Goal: Information Seeking & Learning: Learn about a topic

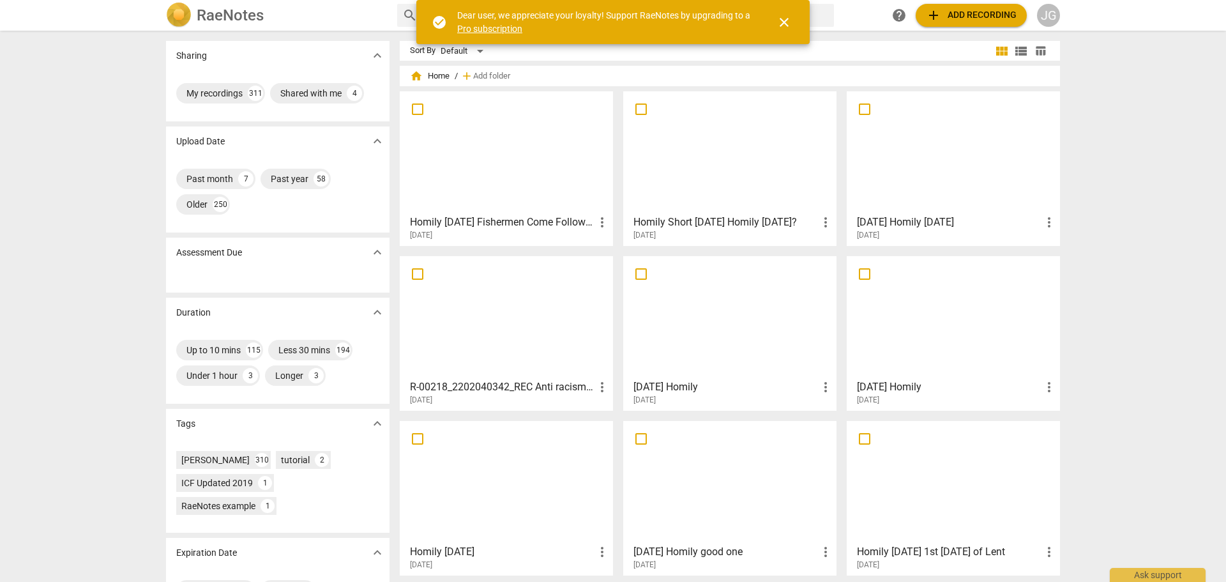
click at [783, 19] on span "close" at bounding box center [783, 22] width 15 height 15
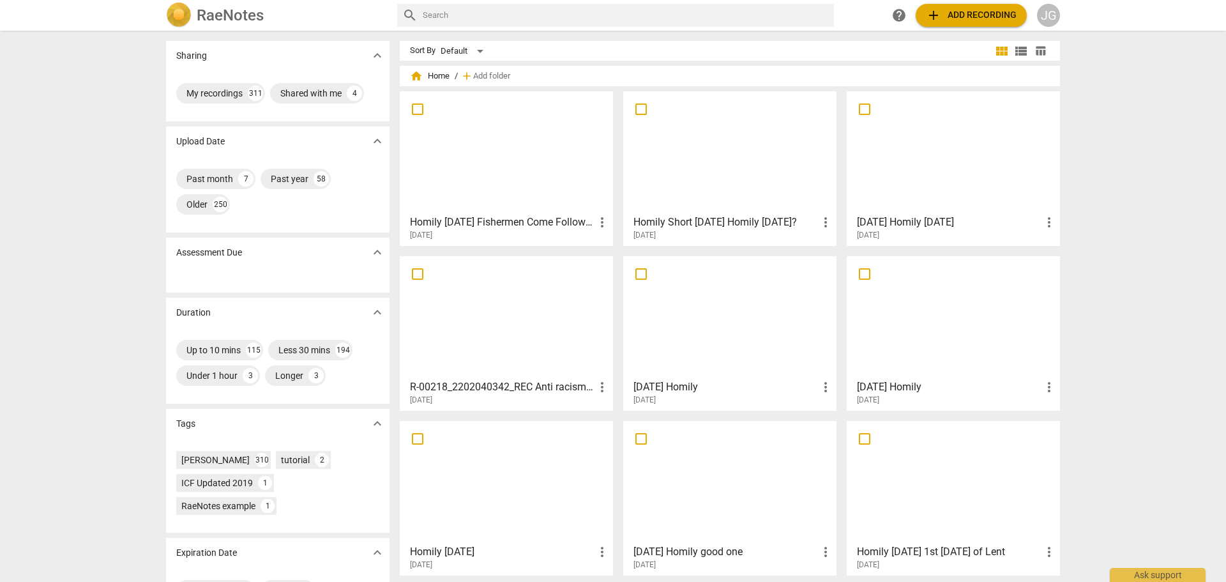
click at [444, 14] on input "text" at bounding box center [626, 15] width 406 height 20
type input "[DATE]"
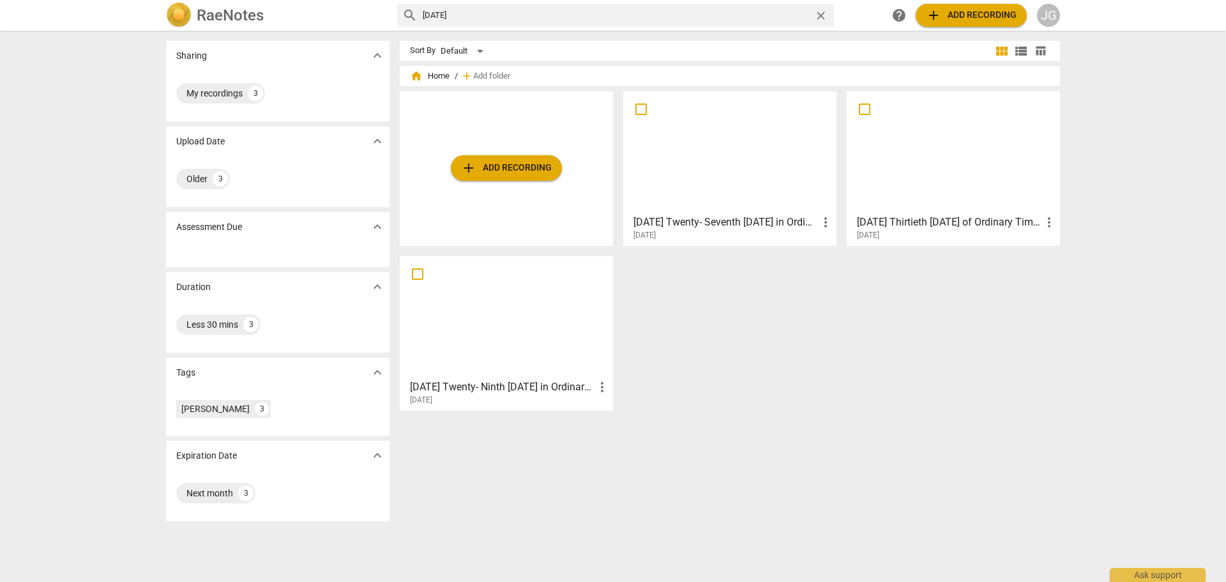
click at [735, 132] on div at bounding box center [730, 152] width 204 height 113
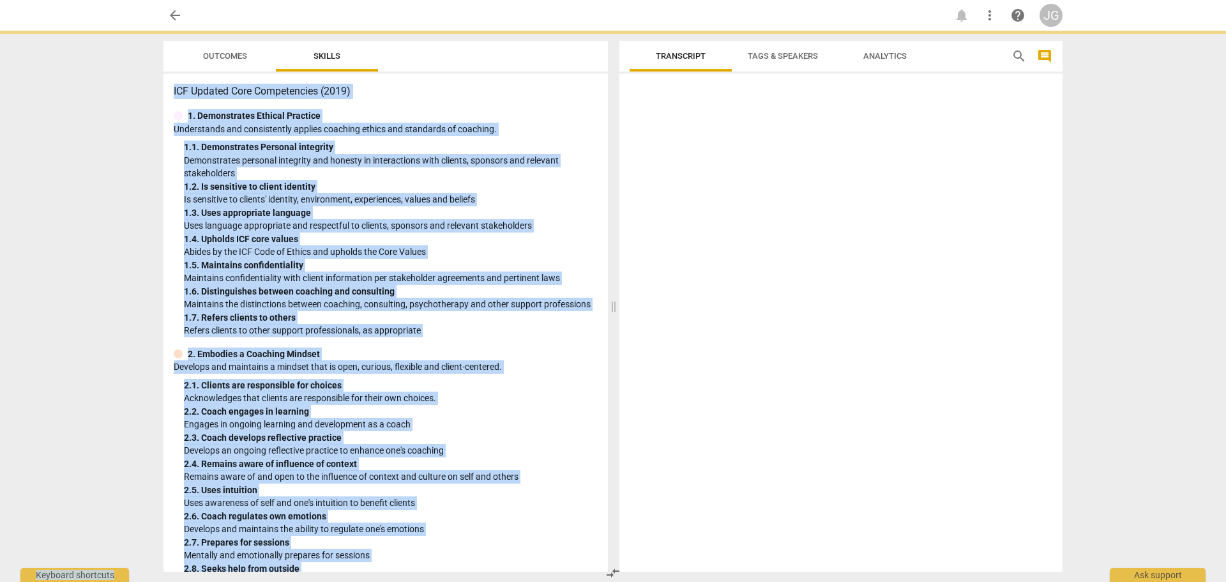
click at [735, 132] on div at bounding box center [840, 325] width 443 height 493
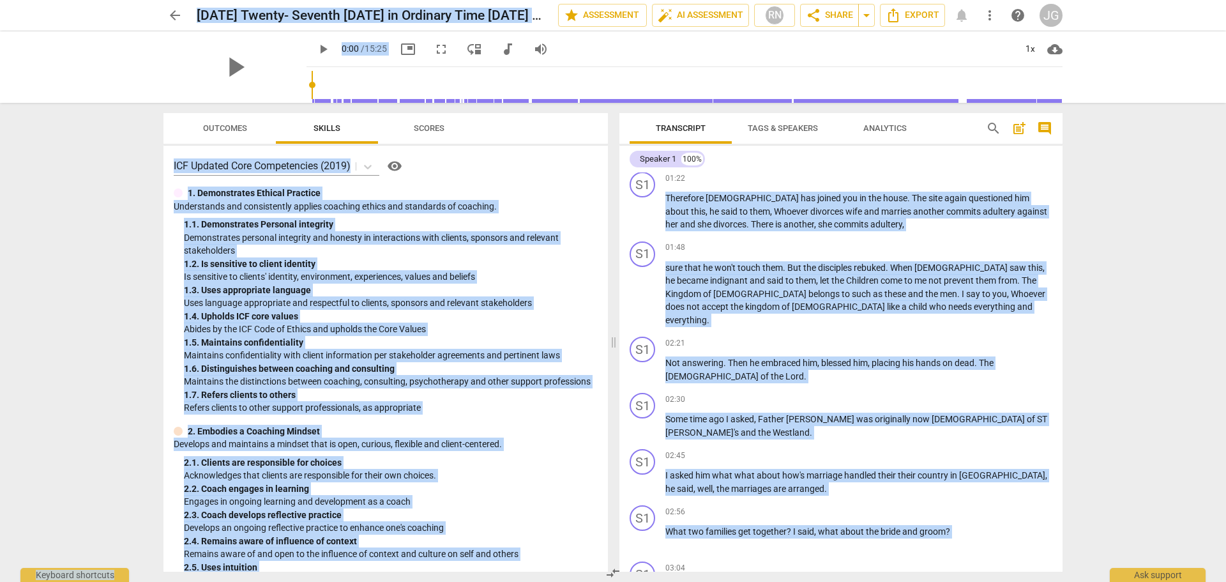
scroll to position [361, 0]
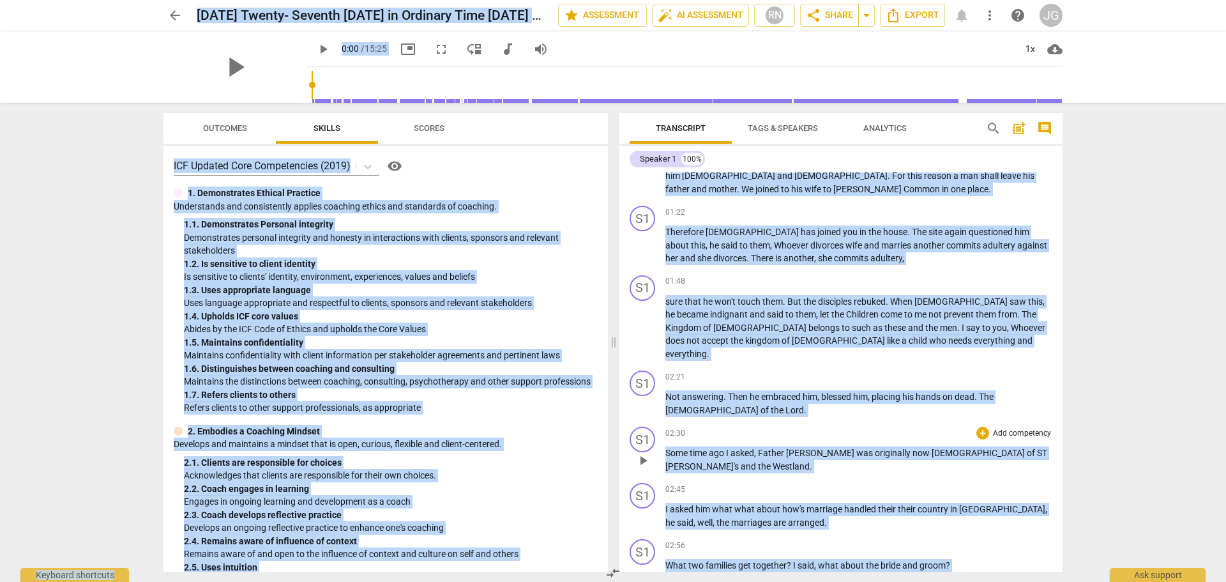
click at [664, 426] on div "S1 play_arrow pause" at bounding box center [647, 449] width 36 height 46
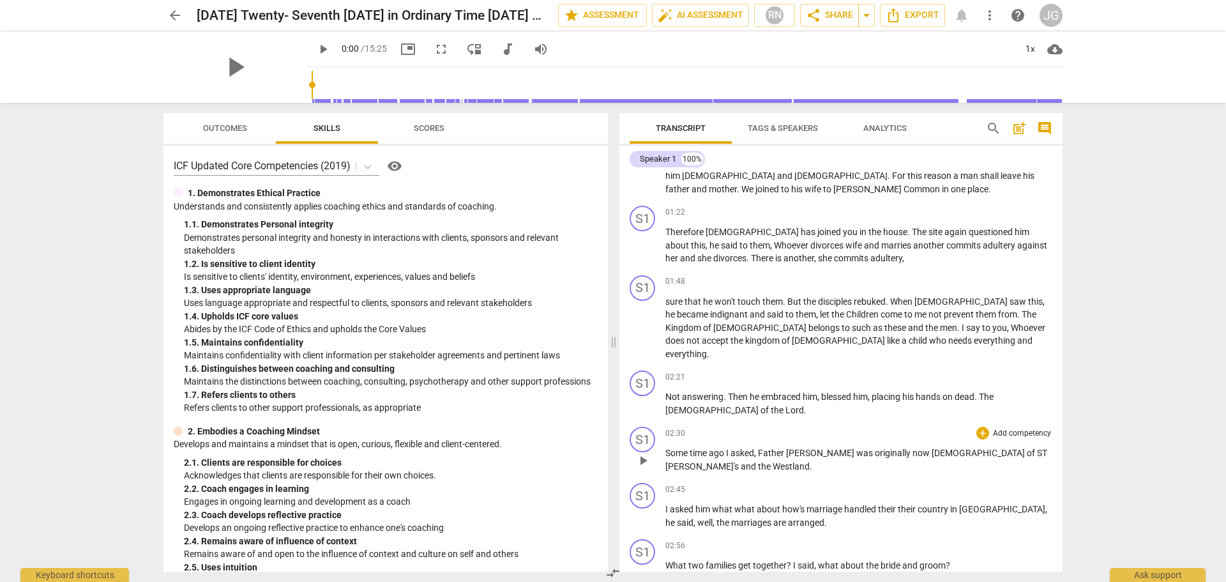
click at [667, 448] on span "Some" at bounding box center [677, 453] width 24 height 10
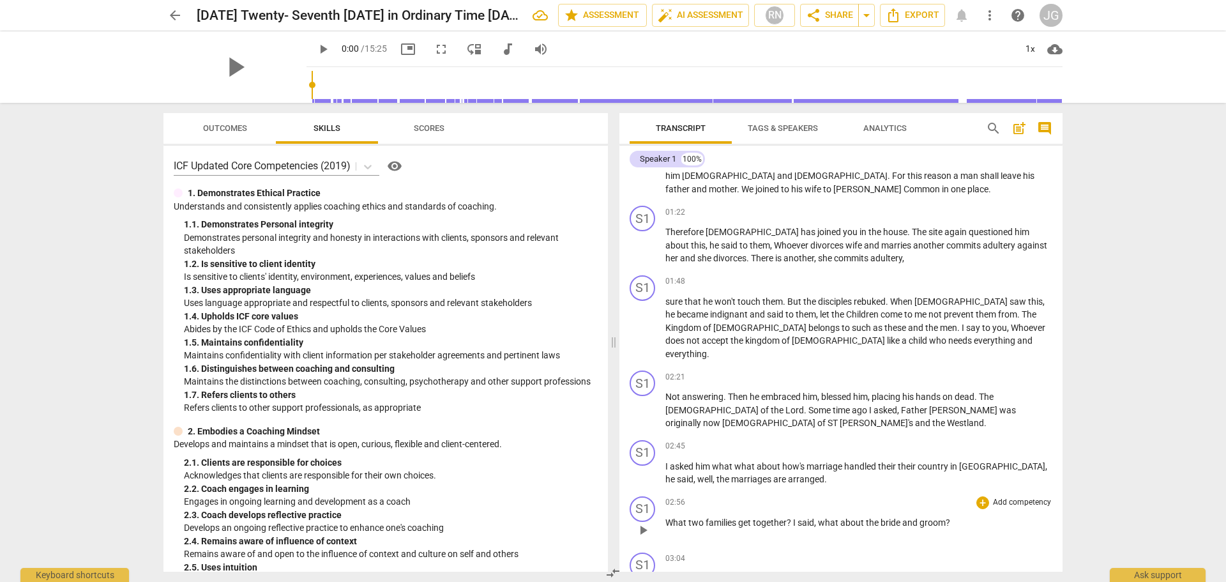
click at [666, 517] on span "What" at bounding box center [676, 522] width 23 height 10
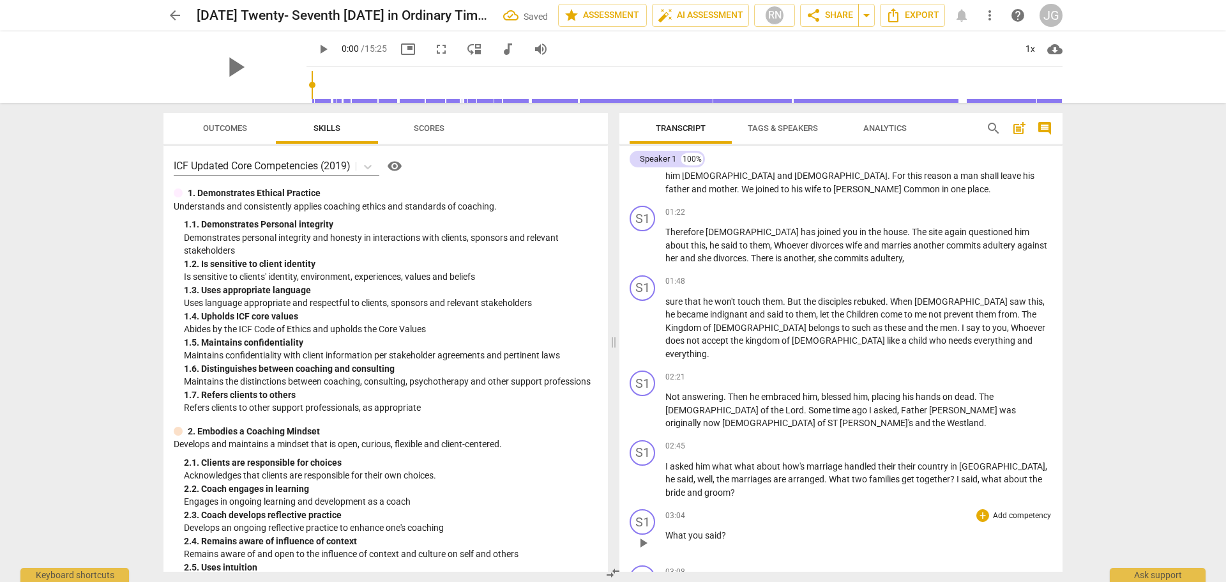
click at [666, 530] on span "What" at bounding box center [676, 535] width 23 height 10
click at [666, 530] on span "Yeah" at bounding box center [675, 535] width 20 height 10
click at [666, 530] on span "He" at bounding box center [671, 535] width 13 height 10
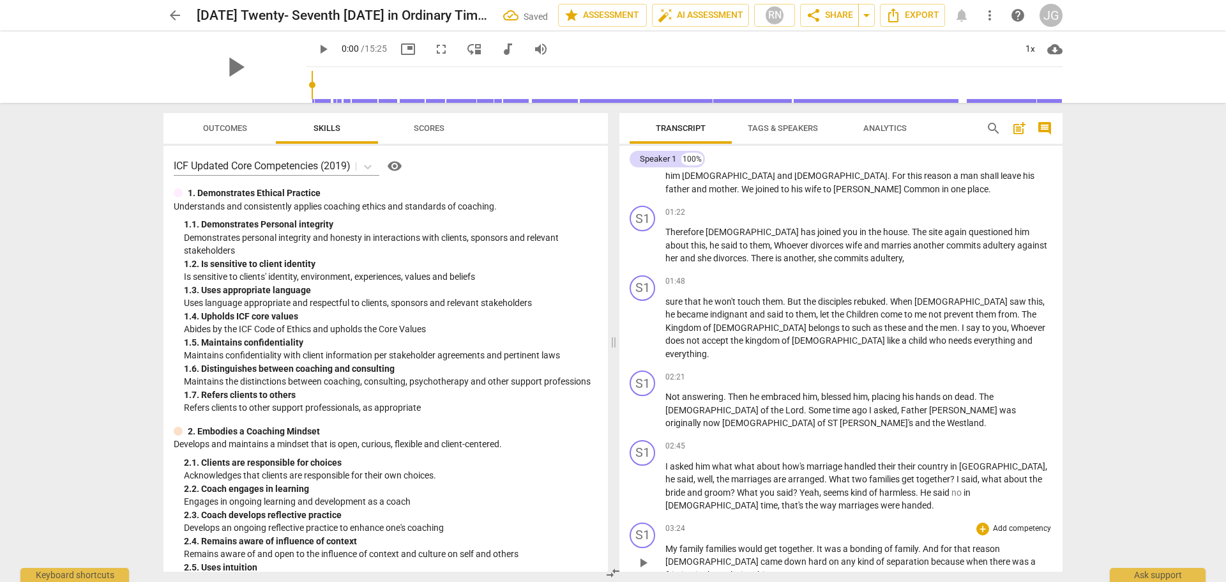
click at [666, 543] on span "My" at bounding box center [672, 548] width 14 height 10
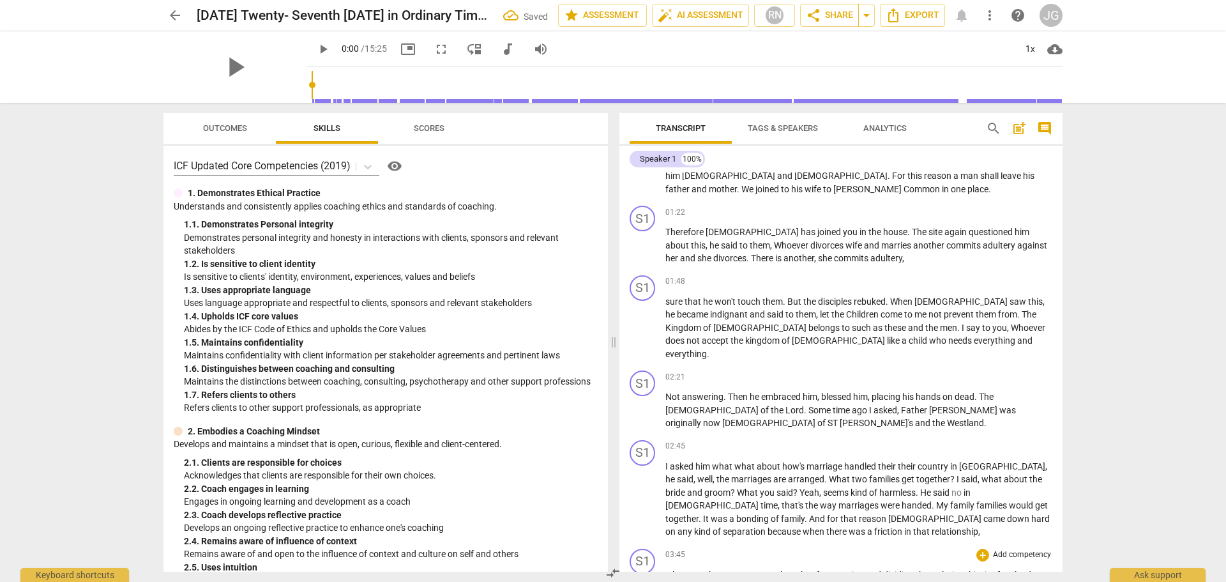
click at [666, 569] on span "whenever" at bounding box center [685, 574] width 40 height 10
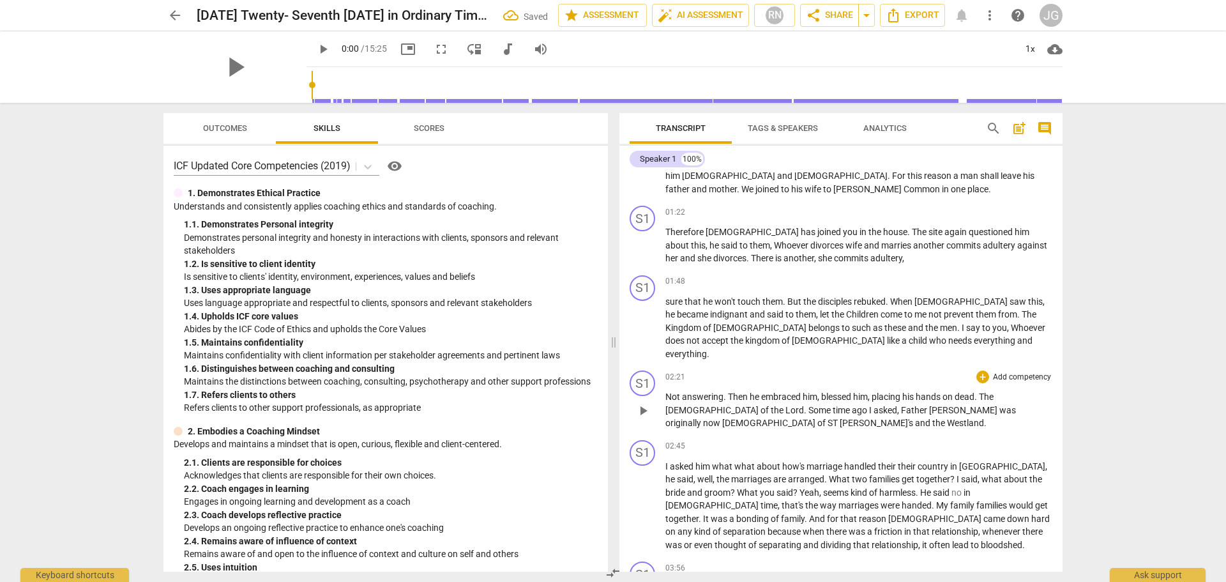
click at [666, 391] on span "Not" at bounding box center [673, 396] width 17 height 10
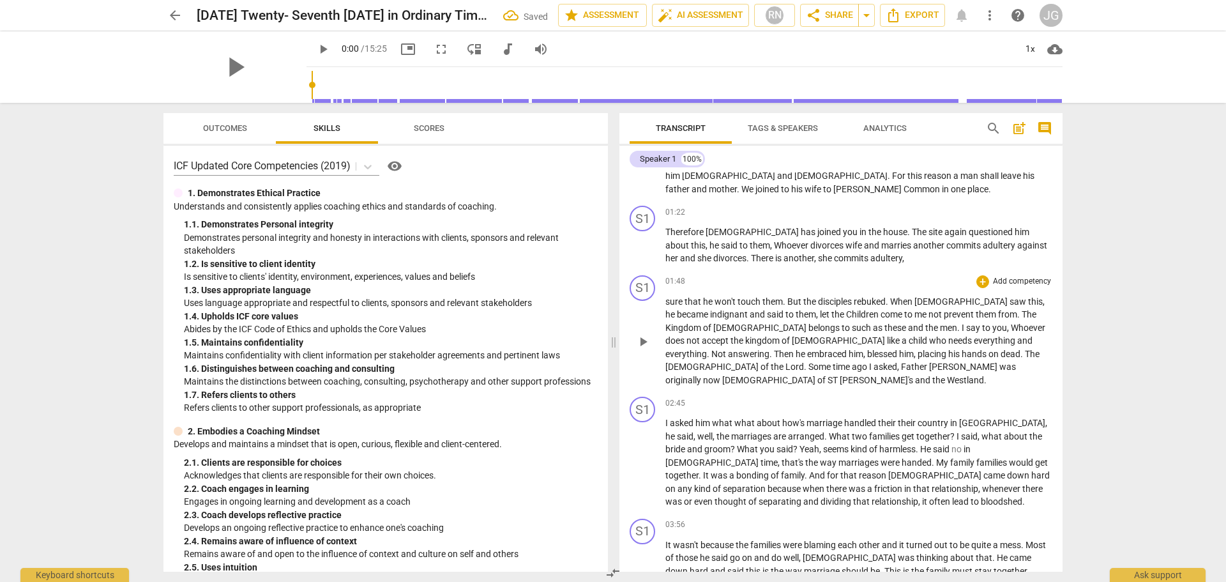
click at [827, 375] on span "ST" at bounding box center [833, 380] width 12 height 10
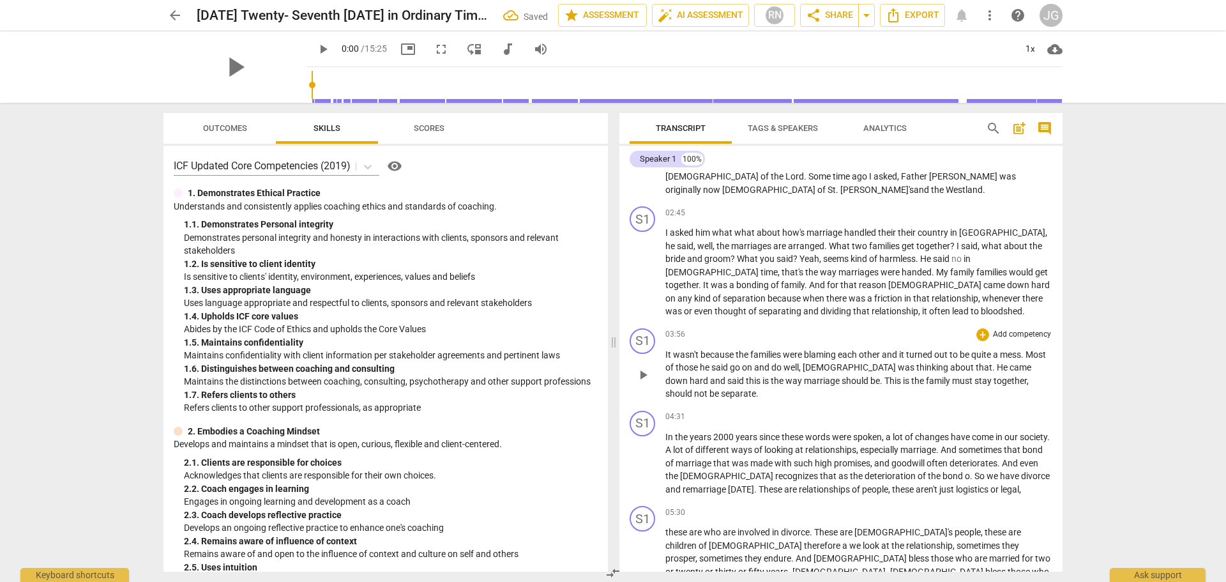
scroll to position [553, 0]
click at [666, 430] on span "In" at bounding box center [670, 435] width 10 height 10
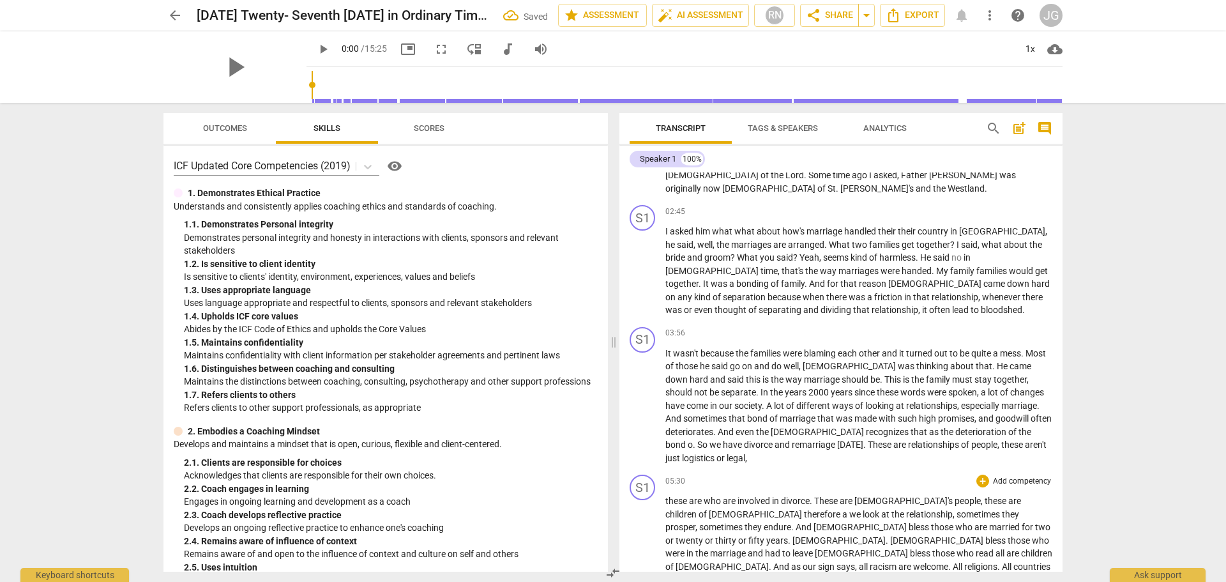
click at [666, 495] on span "these" at bounding box center [677, 500] width 24 height 10
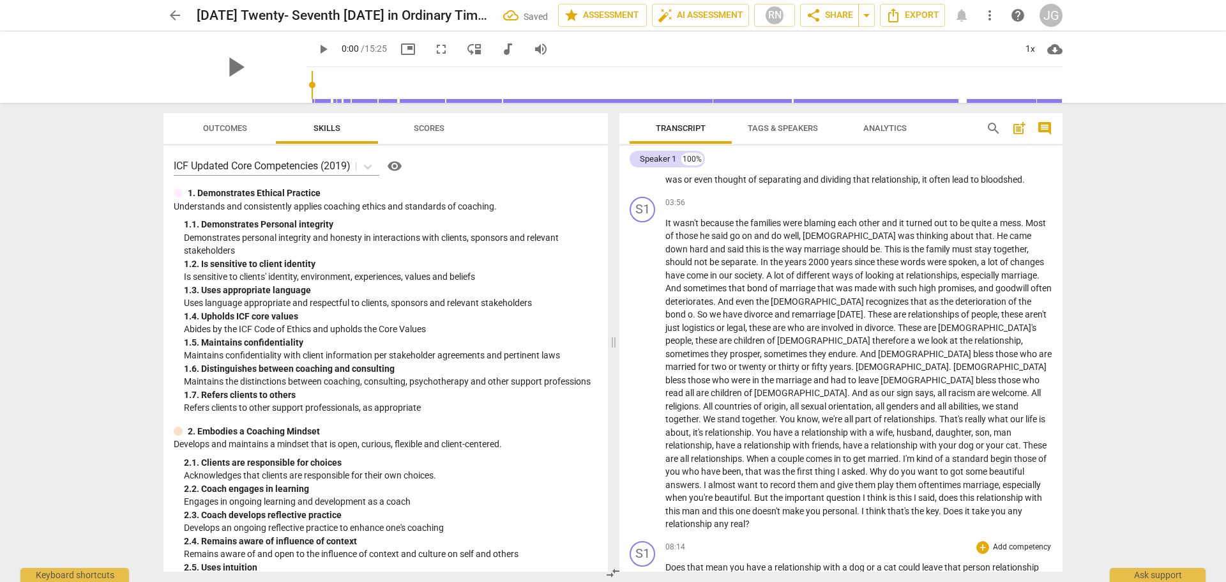
scroll to position [172, 0]
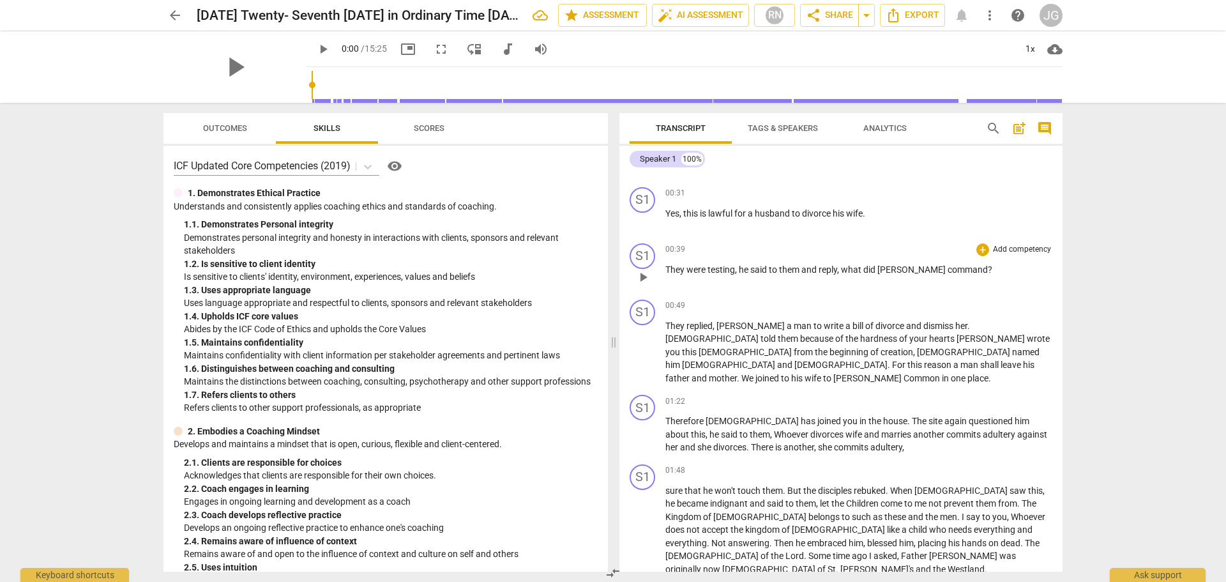
click at [667, 264] on span "They" at bounding box center [675, 269] width 21 height 10
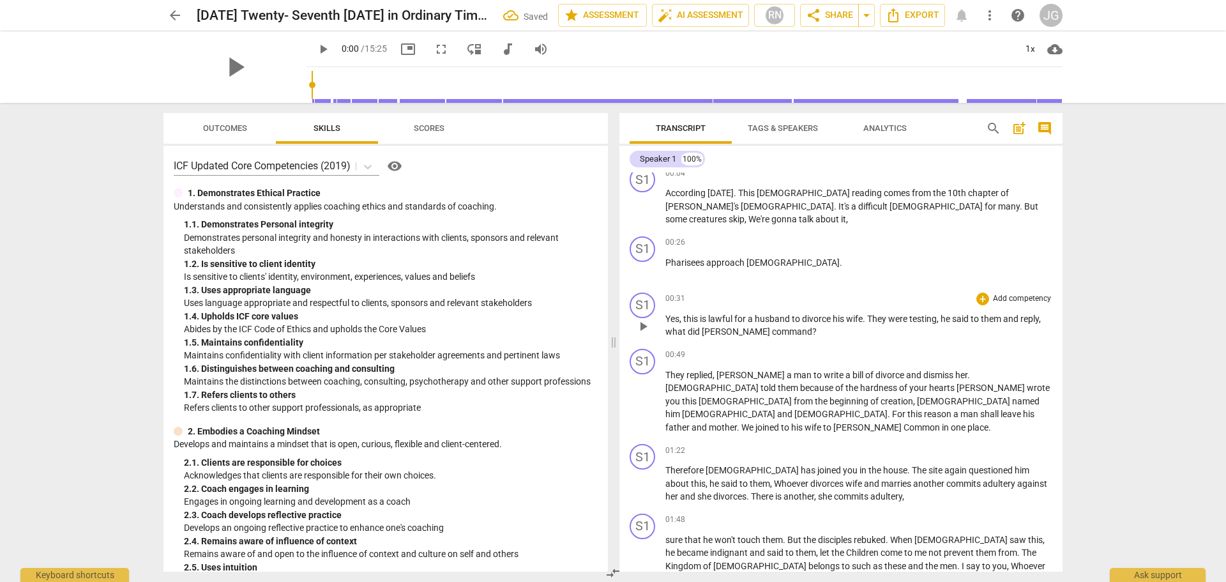
scroll to position [0, 0]
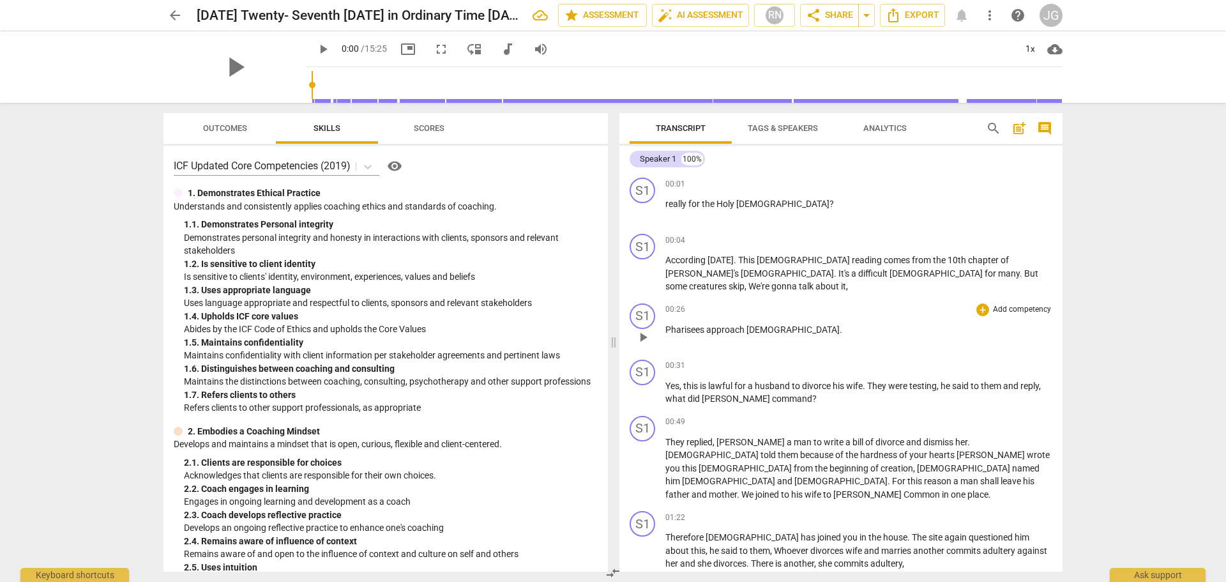
click at [665, 324] on span "Pharisees" at bounding box center [685, 329] width 41 height 10
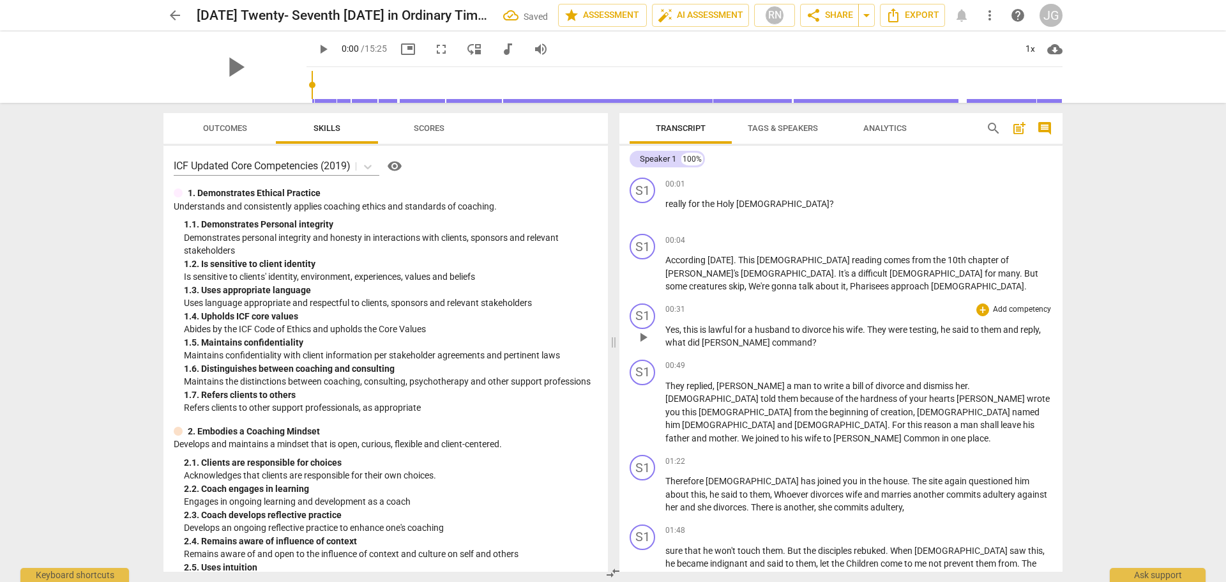
click at [666, 329] on span "Yes" at bounding box center [672, 329] width 14 height 10
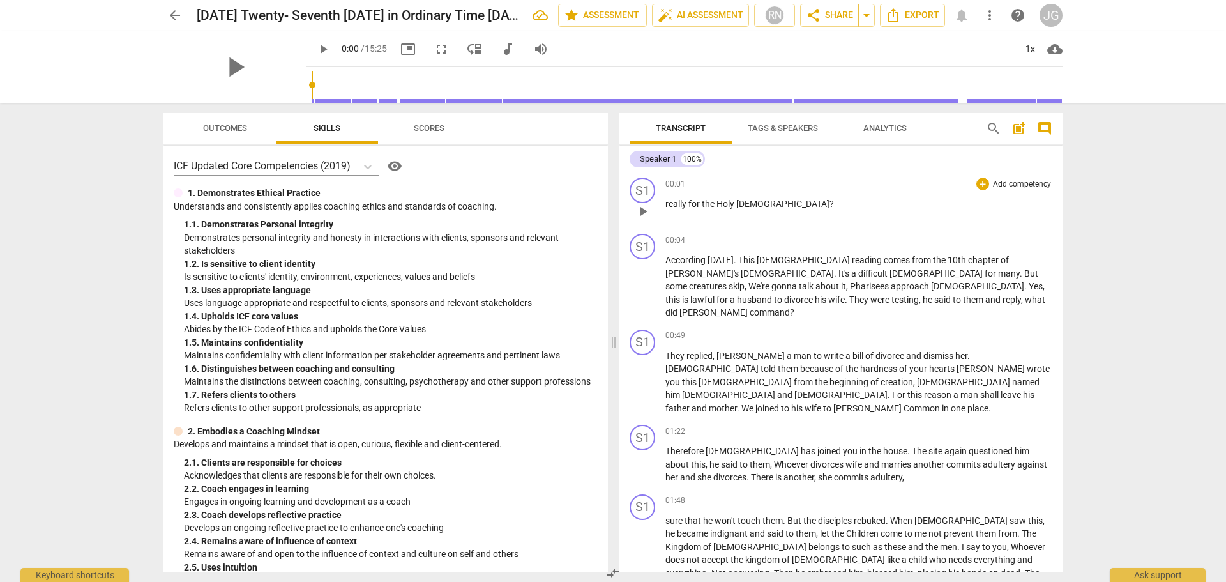
click at [829, 199] on span "?" at bounding box center [831, 204] width 4 height 10
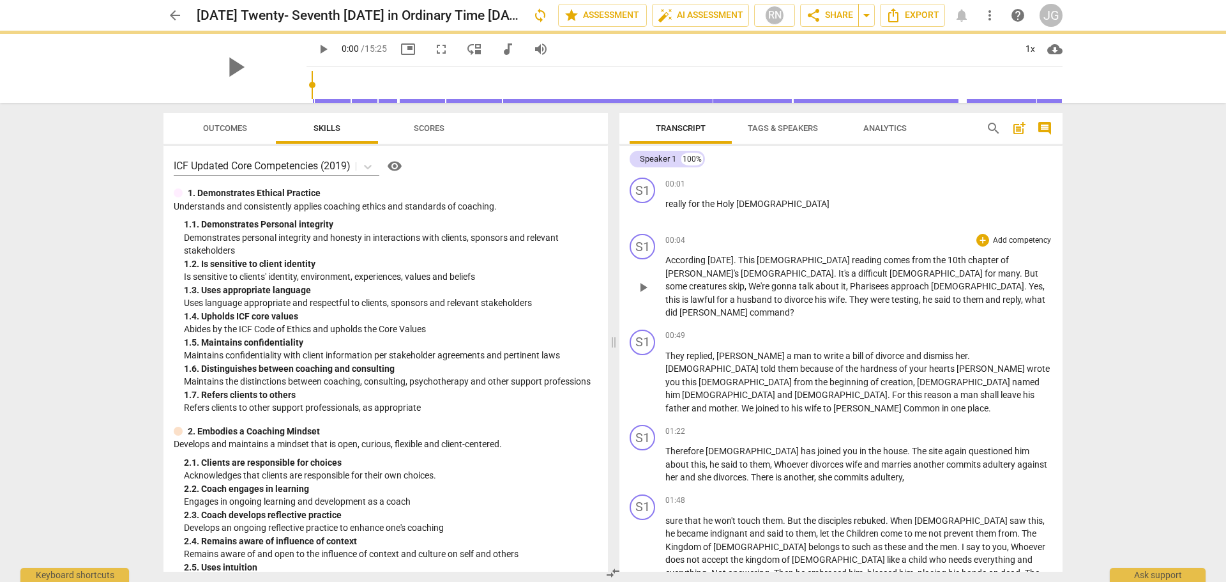
click at [672, 257] on span "According" at bounding box center [686, 260] width 42 height 10
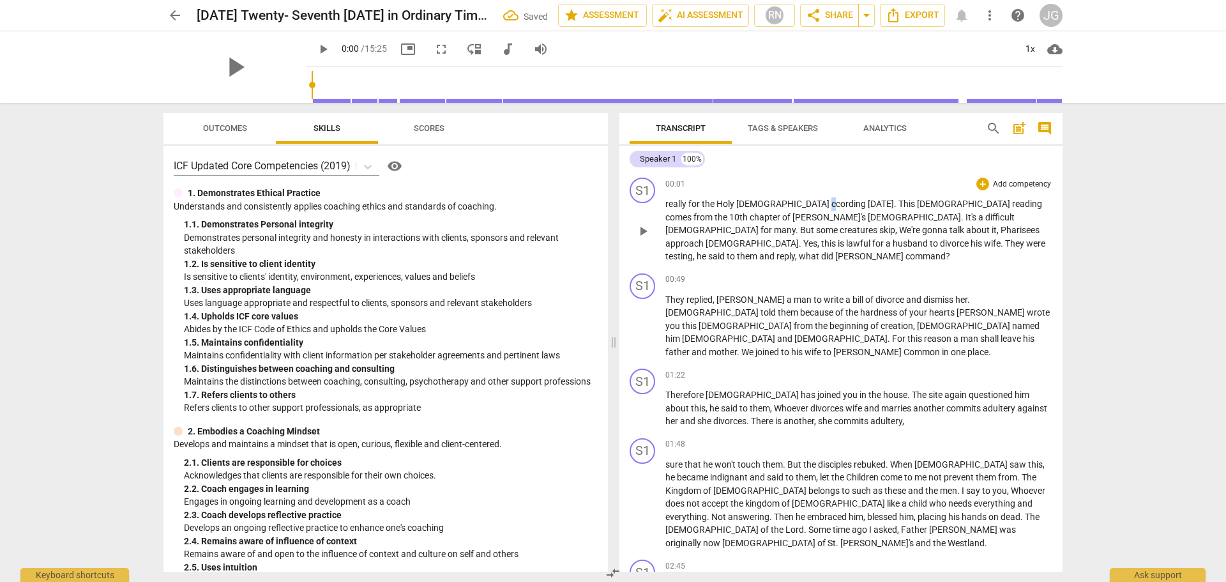
click at [831, 201] on span "ccording" at bounding box center [849, 204] width 36 height 10
click at [831, 203] on span "ccording" at bounding box center [849, 204] width 36 height 10
click at [897, 200] on span "." at bounding box center [899, 204] width 4 height 10
click at [749, 212] on span "10th" at bounding box center [739, 217] width 20 height 10
click at [689, 201] on span "for" at bounding box center [694, 204] width 13 height 10
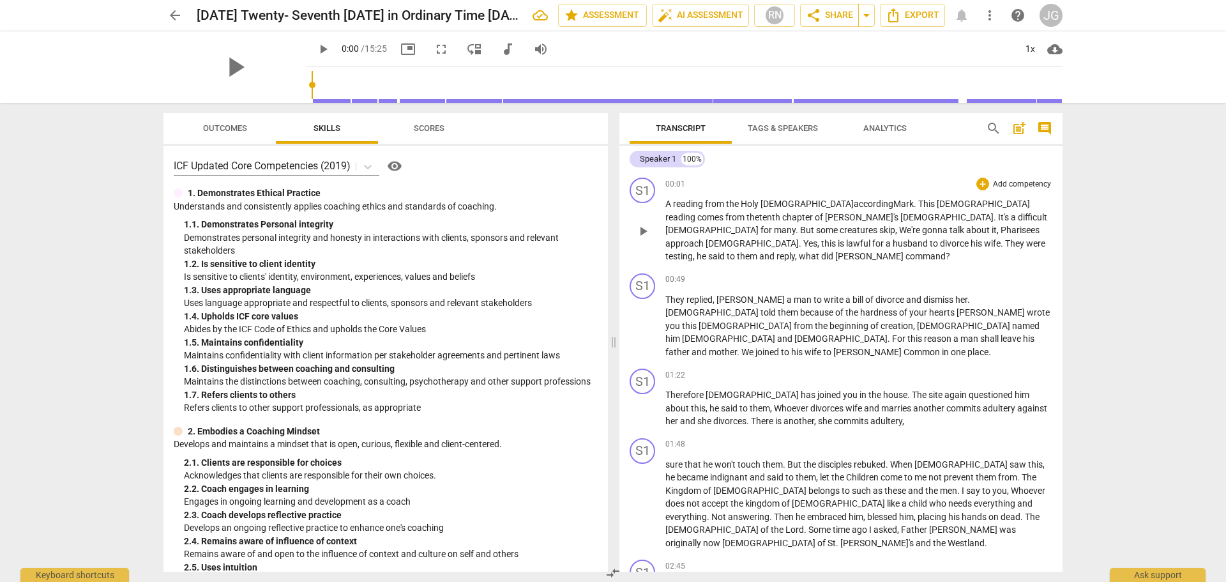
click at [799, 238] on span "[DEMOGRAPHIC_DATA]" at bounding box center [751, 243] width 93 height 10
click at [834, 251] on span "[PERSON_NAME]" at bounding box center [799, 256] width 70 height 10
click at [666, 294] on span "They" at bounding box center [675, 299] width 21 height 10
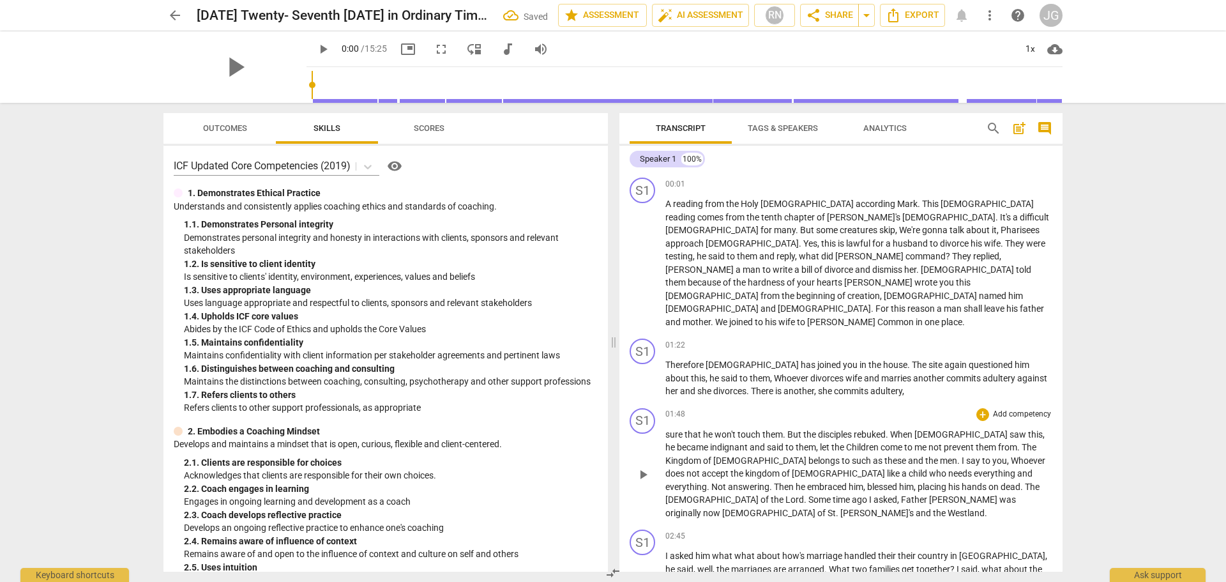
click at [666, 429] on span "sure" at bounding box center [674, 434] width 19 height 10
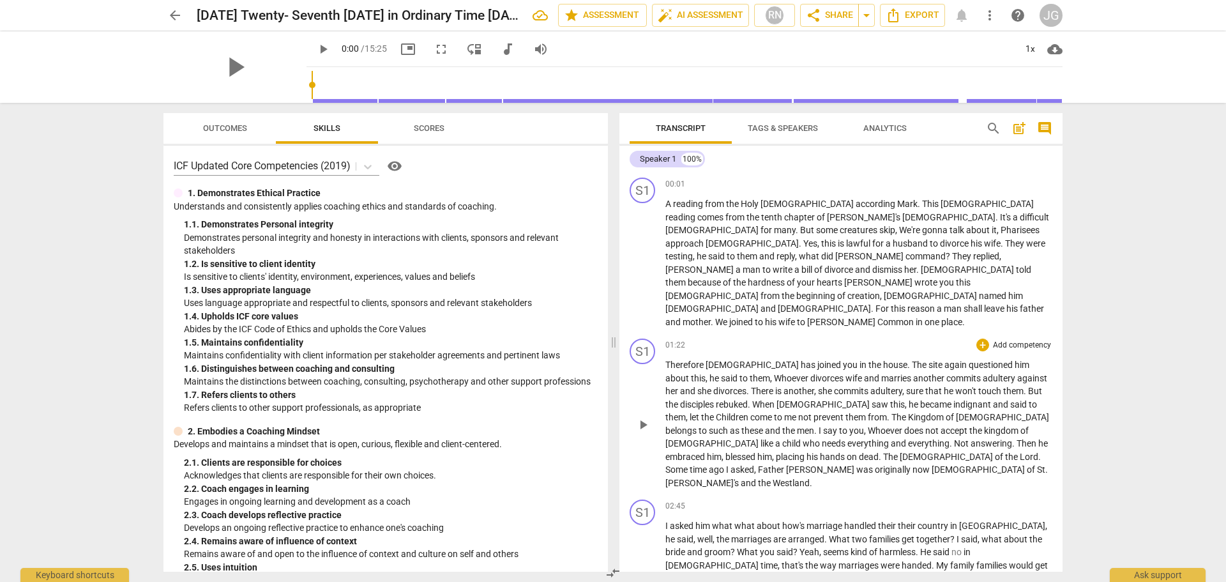
drag, startPoint x: 743, startPoint y: 426, endPoint x: 739, endPoint y: 411, distance: 15.2
click at [739, 412] on p "Therefore [DEMOGRAPHIC_DATA] has joined you in the house . The site again quest…" at bounding box center [858, 423] width 387 height 131
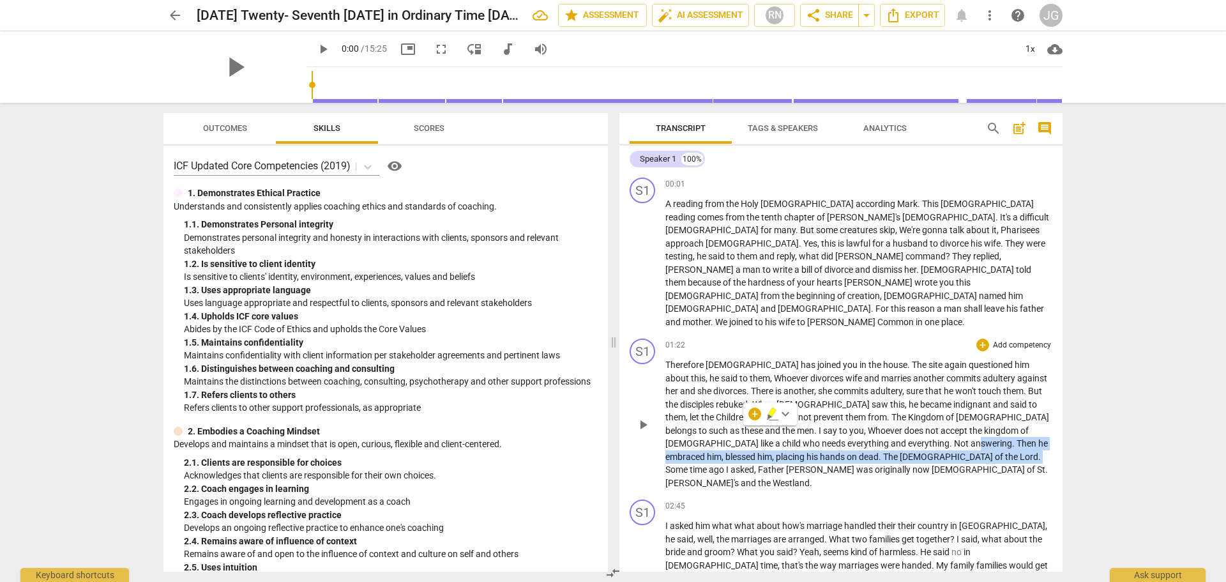
click at [1038, 451] on span "." at bounding box center [1039, 456] width 3 height 10
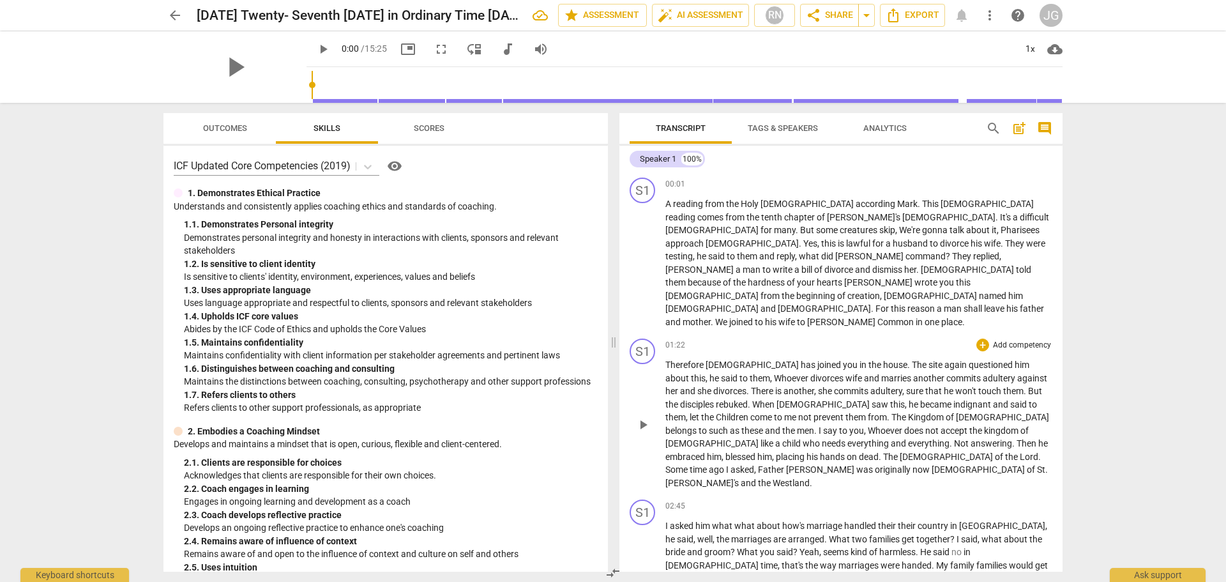
drag, startPoint x: 742, startPoint y: 427, endPoint x: 751, endPoint y: 430, distance: 9.5
click at [689, 464] on span "Some" at bounding box center [677, 469] width 24 height 10
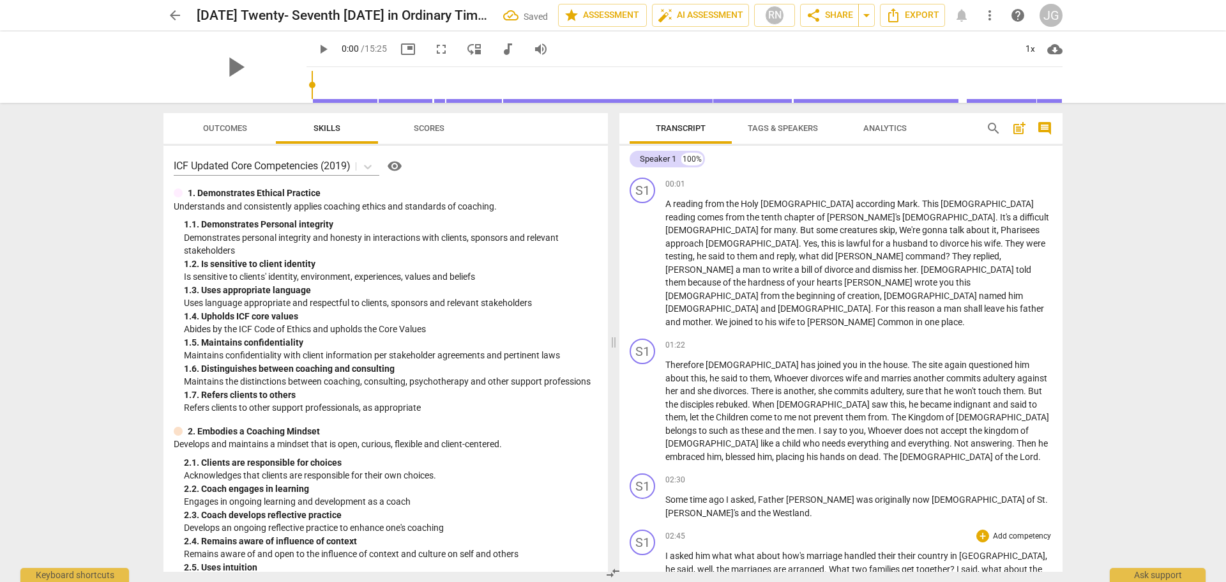
click at [665, 550] on span "I" at bounding box center [667, 555] width 4 height 10
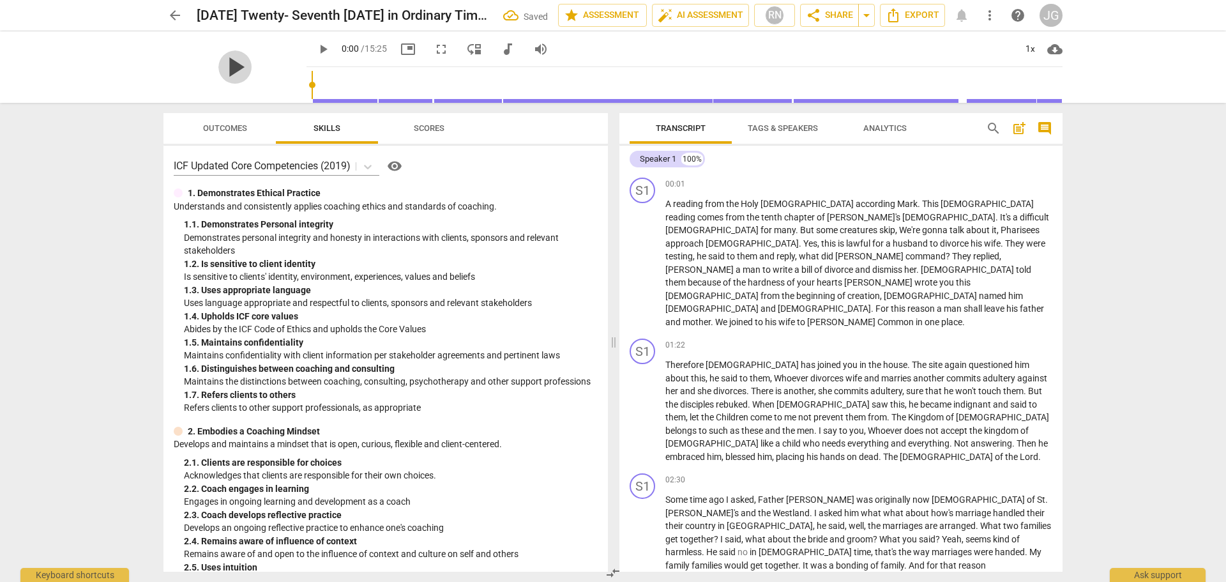
click at [225, 66] on span "play_arrow" at bounding box center [234, 66] width 33 height 33
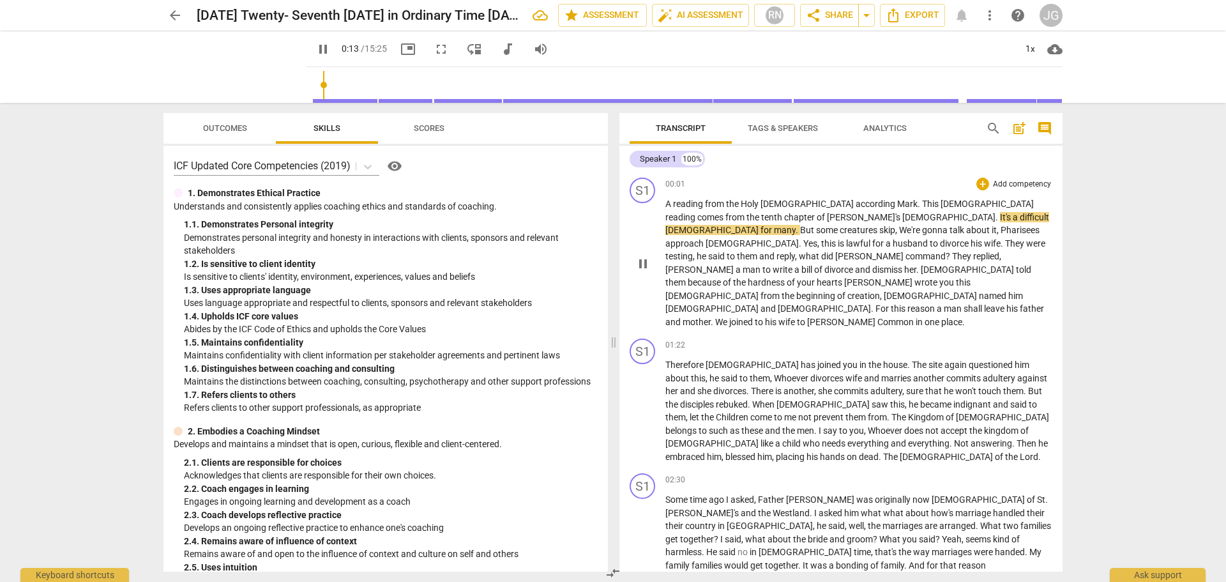
click at [879, 225] on span "creatures" at bounding box center [859, 230] width 40 height 10
type input "15"
click at [879, 225] on span "rs" at bounding box center [874, 230] width 10 height 10
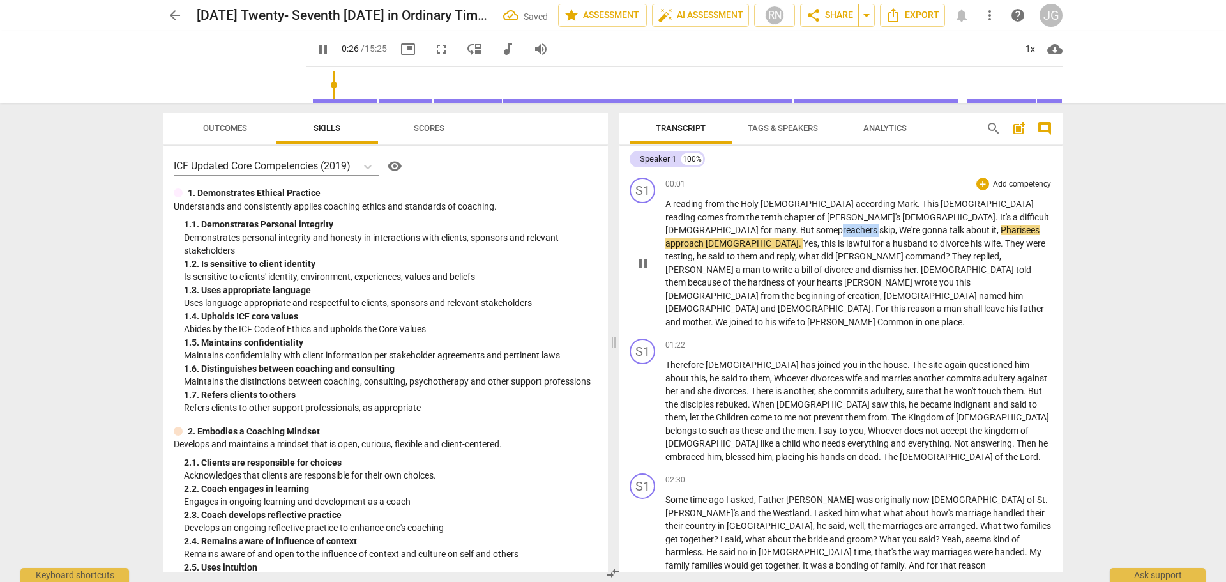
click at [879, 225] on span "rs" at bounding box center [874, 230] width 10 height 10
click at [895, 225] on span "skip" at bounding box center [887, 230] width 16 height 10
click at [946, 225] on span "We're" at bounding box center [934, 230] width 23 height 10
click at [944, 229] on span "gonna" at bounding box center [957, 230] width 27 height 10
click at [944, 228] on span "gonna" at bounding box center [957, 230] width 27 height 10
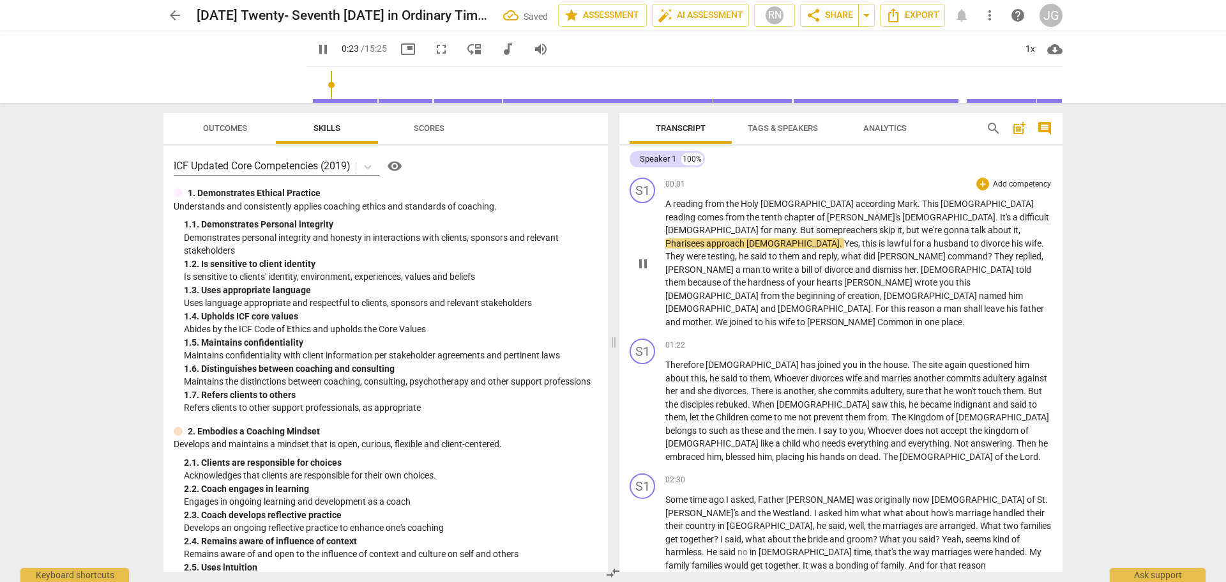
click at [1018, 227] on span "," at bounding box center [1019, 230] width 2 height 10
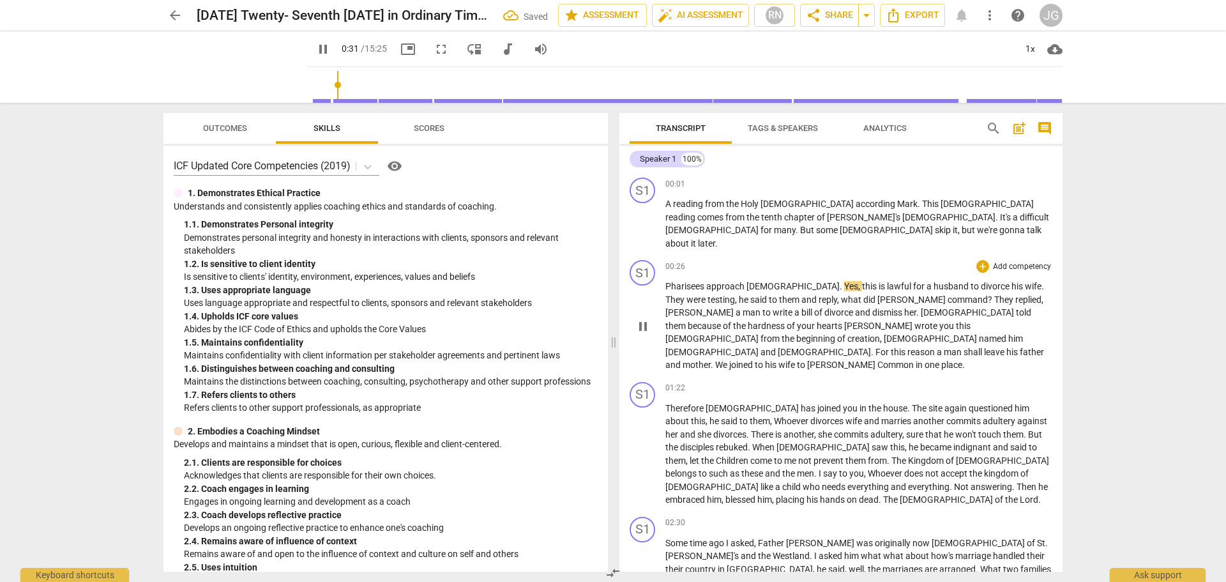
click at [666, 281] on span "Pharisees" at bounding box center [685, 286] width 41 height 10
type input "32"
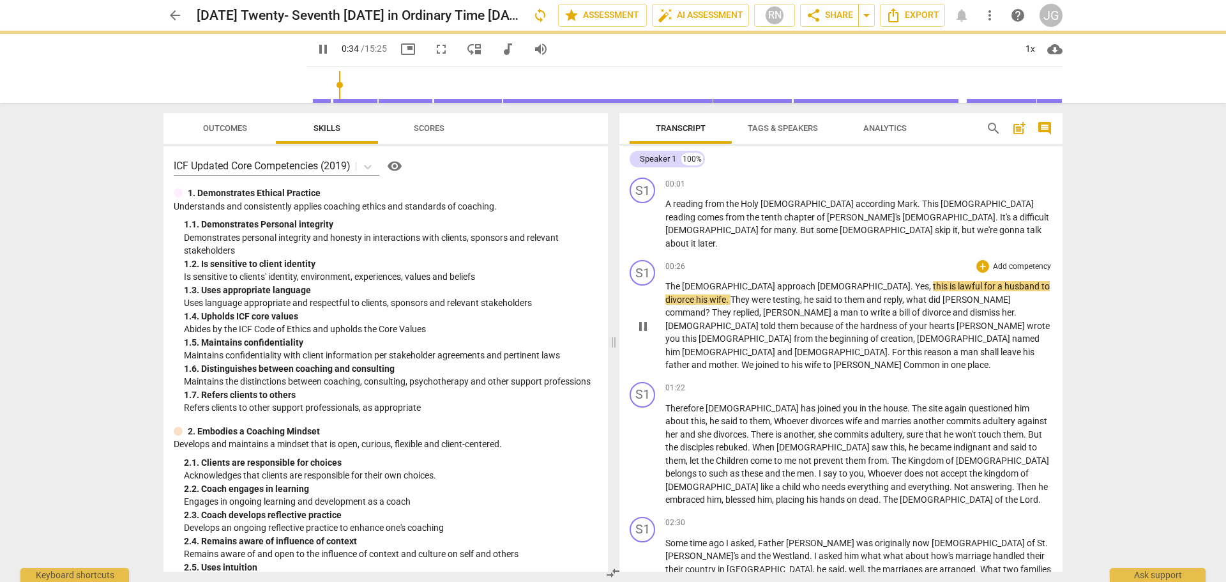
click at [817, 281] on span "[DEMOGRAPHIC_DATA]" at bounding box center [863, 286] width 93 height 10
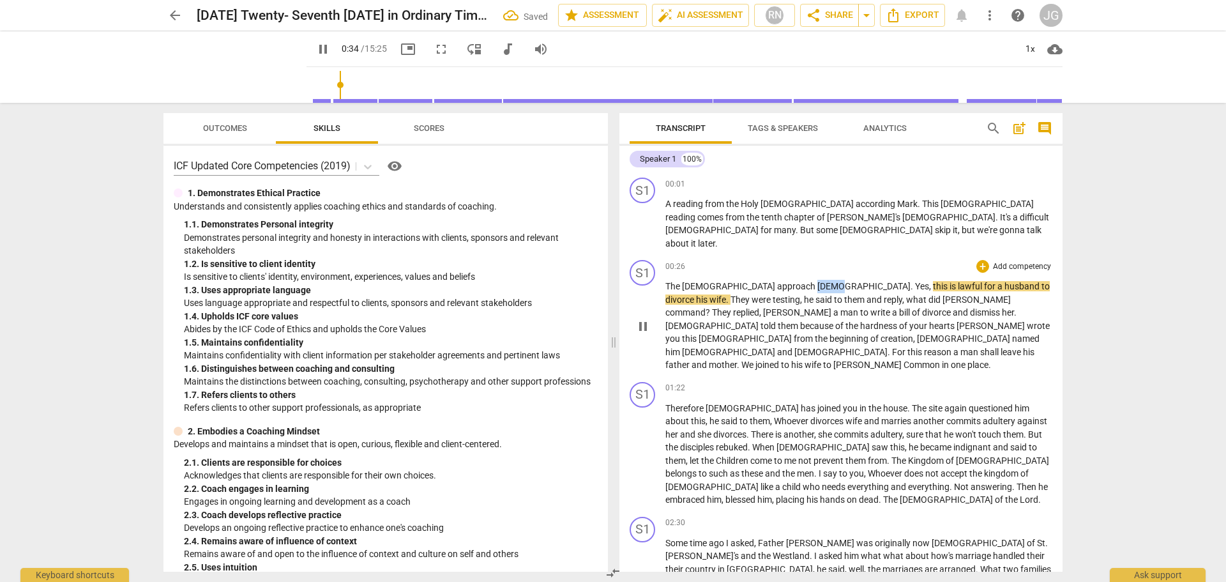
click at [817, 281] on span "[DEMOGRAPHIC_DATA]" at bounding box center [863, 286] width 93 height 10
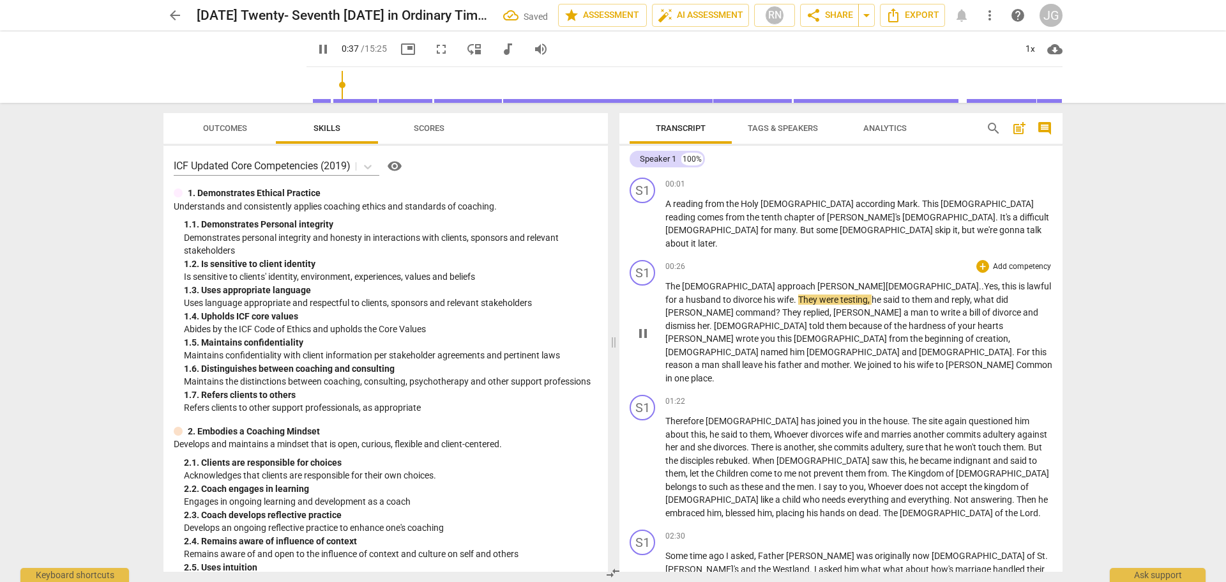
click at [1018, 281] on span "is" at bounding box center [1022, 286] width 8 height 10
click at [778, 294] on span "." at bounding box center [775, 299] width 4 height 10
click at [953, 294] on span "what" at bounding box center [964, 299] width 22 height 10
click at [782, 307] on span "?" at bounding box center [779, 312] width 6 height 10
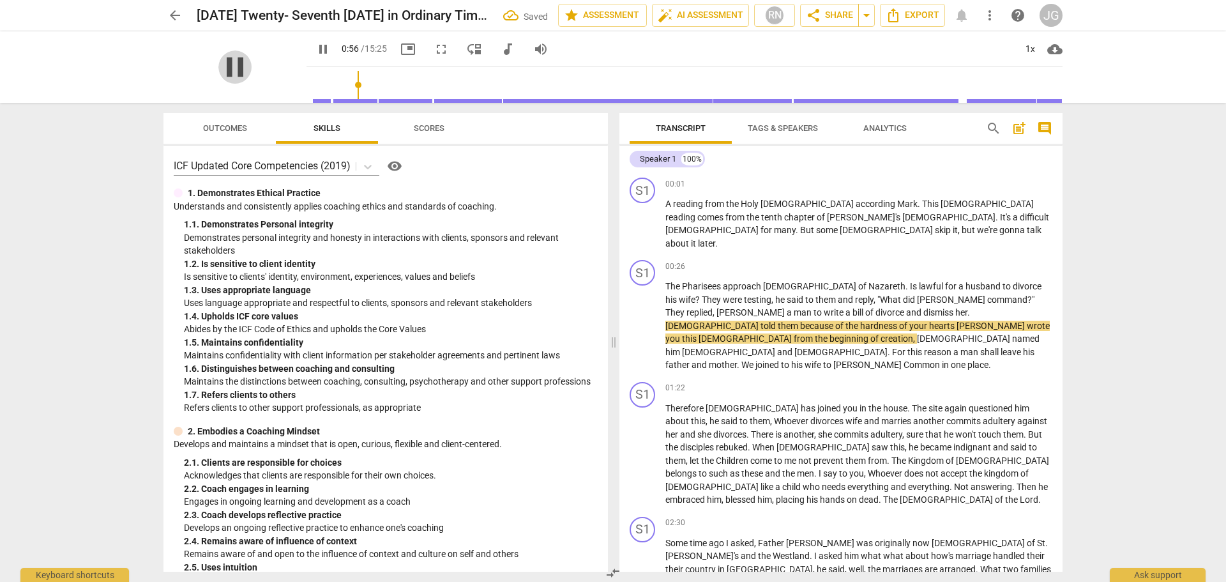
click at [218, 71] on span "pause" at bounding box center [234, 66] width 33 height 33
type input "57"
click at [956, 320] on span "[PERSON_NAME]" at bounding box center [991, 325] width 70 height 10
click at [786, 307] on span "[PERSON_NAME]" at bounding box center [751, 312] width 70 height 10
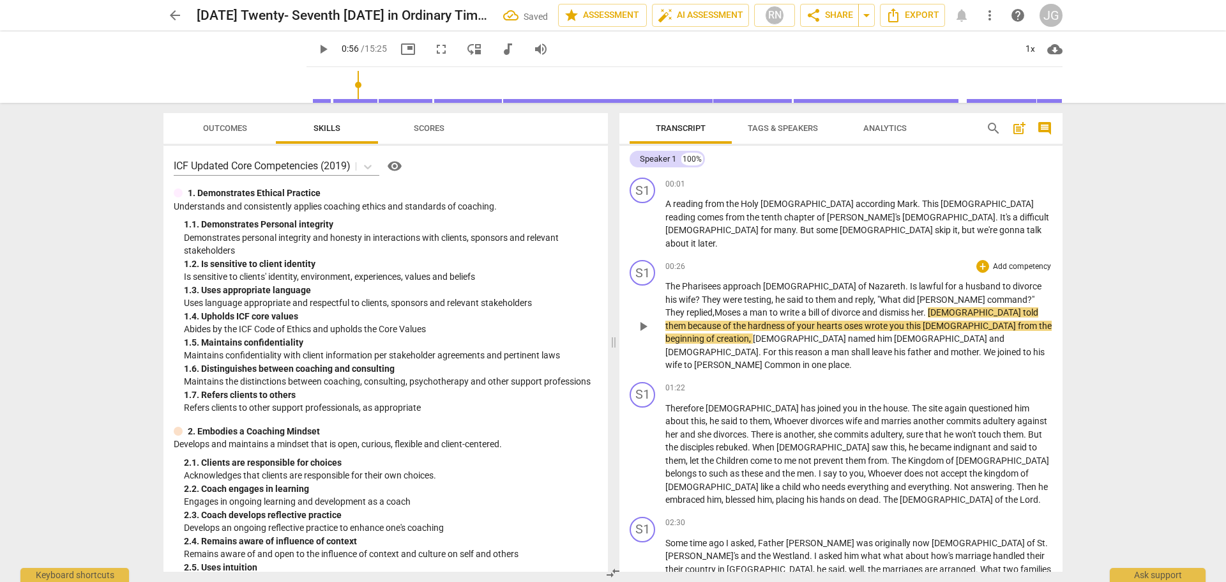
click at [815, 294] on span "them" at bounding box center [826, 299] width 22 height 10
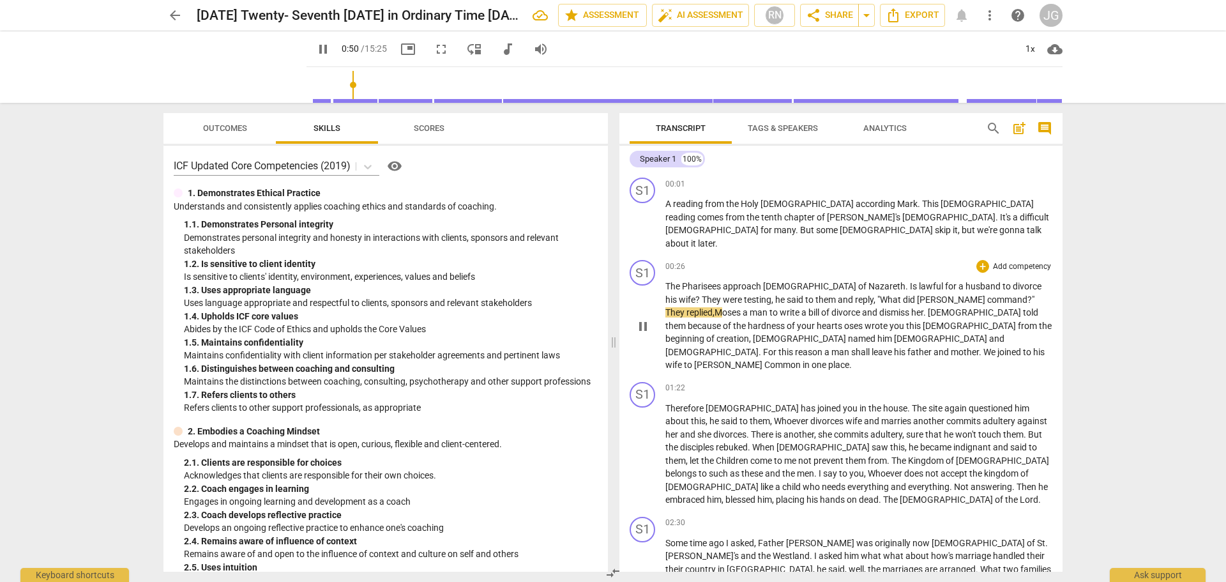
click at [844, 320] on span "oses" at bounding box center [854, 325] width 20 height 10
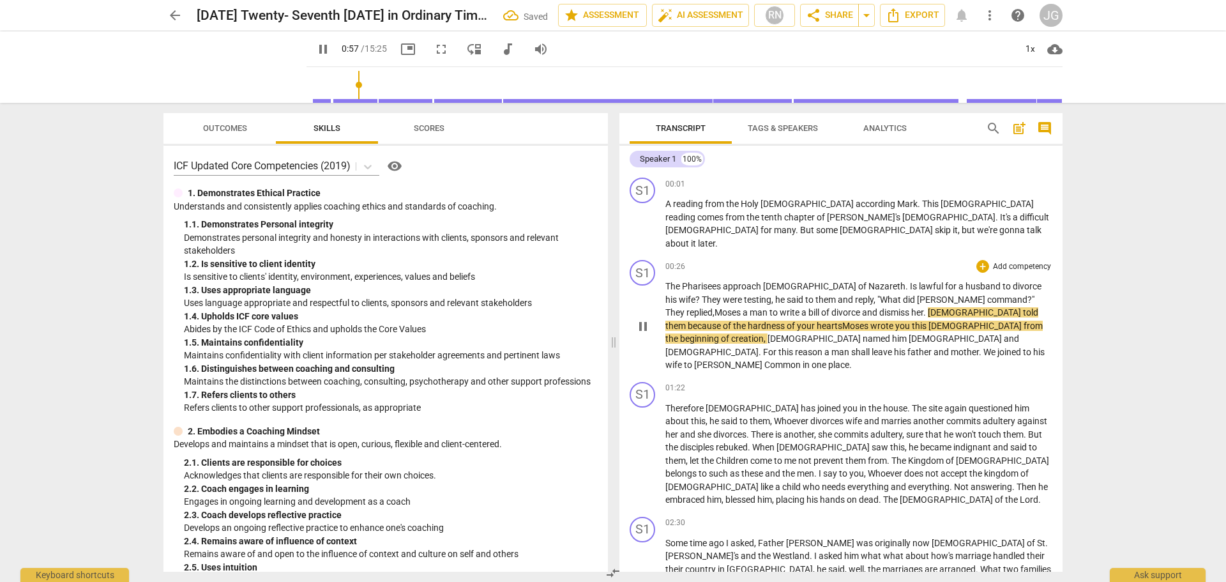
click at [742, 307] on span "oses" at bounding box center [732, 312] width 20 height 10
click at [760, 333] on span "[DEMOGRAPHIC_DATA]" at bounding box center [712, 338] width 95 height 10
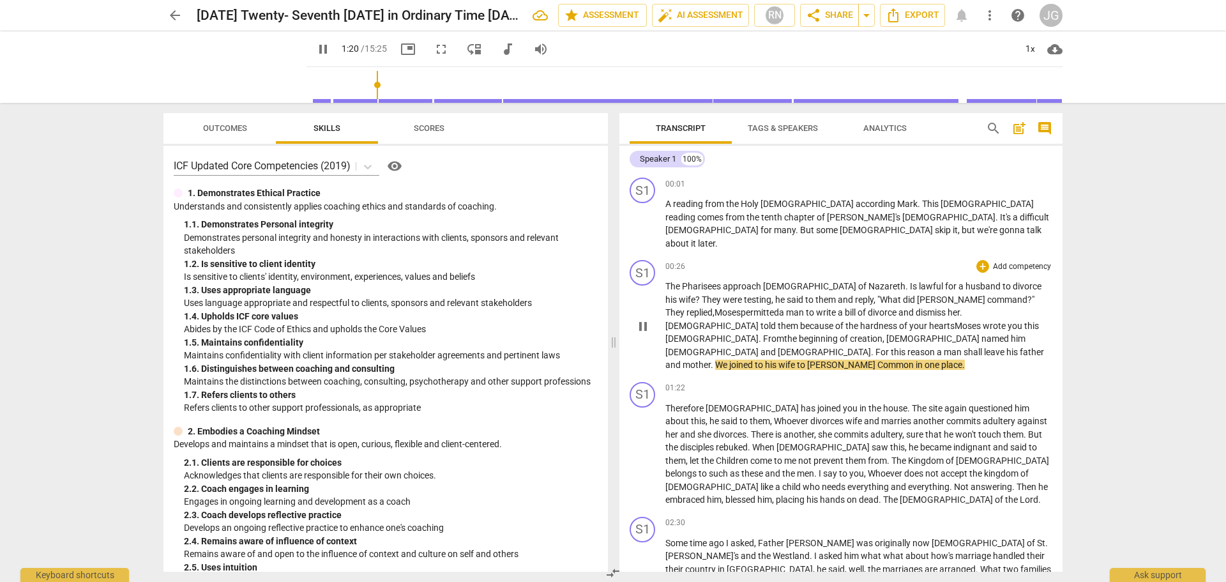
click at [854, 359] on span "[PERSON_NAME]" at bounding box center [842, 364] width 70 height 10
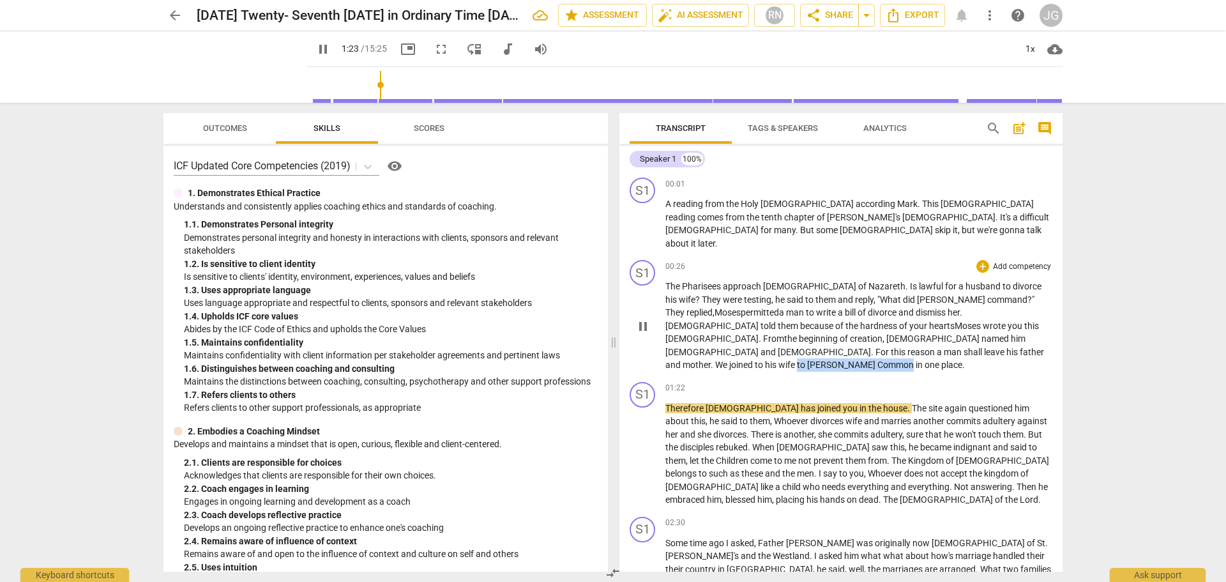
drag, startPoint x: 898, startPoint y: 338, endPoint x: 825, endPoint y: 341, distance: 72.8
click at [825, 341] on p "The [DEMOGRAPHIC_DATA] approach [PERSON_NAME][DEMOGRAPHIC_DATA] . Is lawful for…" at bounding box center [858, 326] width 387 height 92
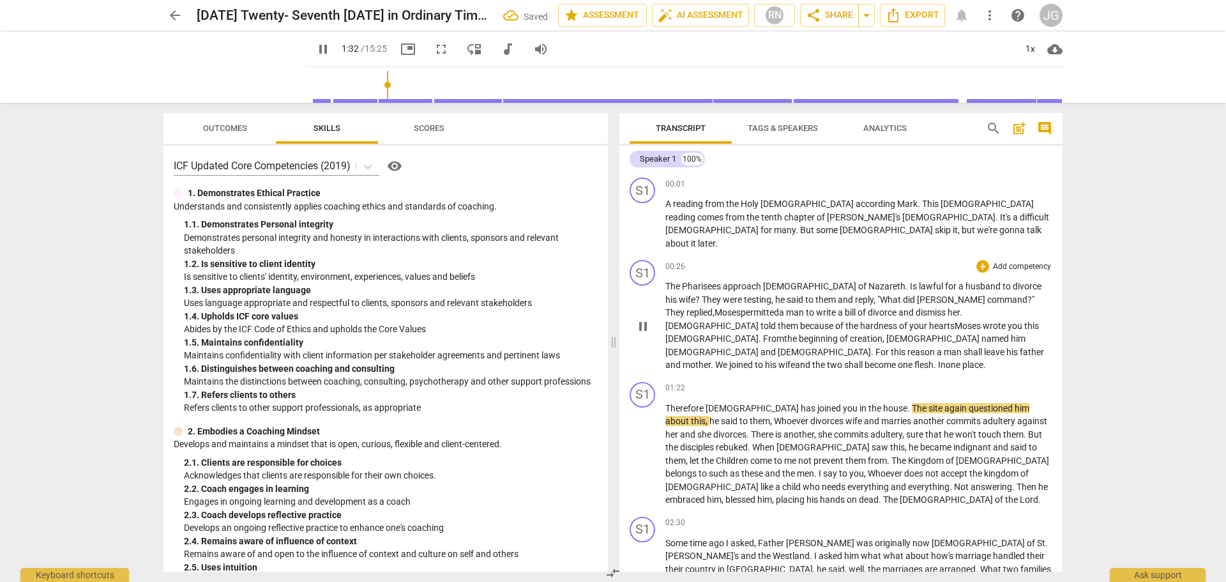
click at [909, 320] on span "your" at bounding box center [919, 325] width 20 height 10
click at [864, 347] on span "[DEMOGRAPHIC_DATA]" at bounding box center [824, 352] width 93 height 10
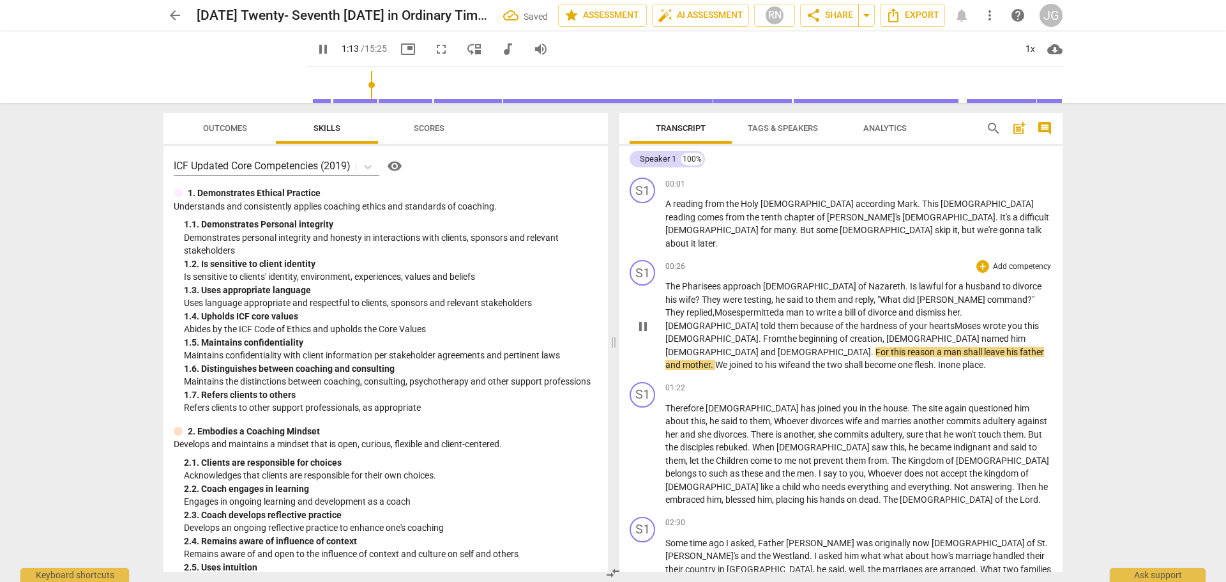
click at [1023, 339] on p "The [DEMOGRAPHIC_DATA] approach [PERSON_NAME][DEMOGRAPHIC_DATA] . Is lawful for…" at bounding box center [858, 326] width 387 height 92
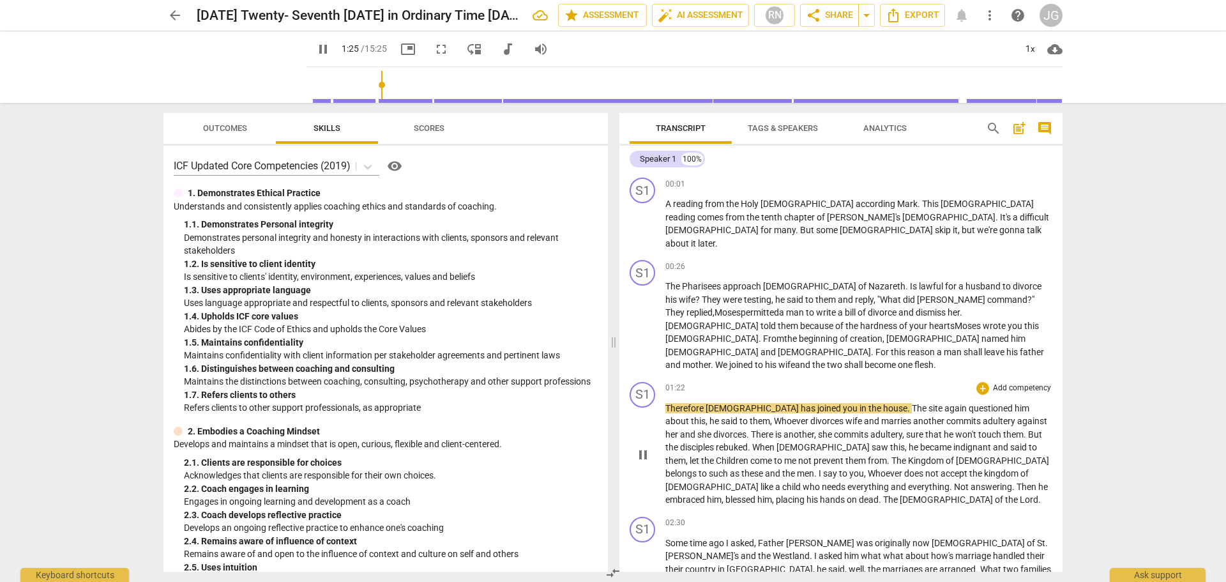
click at [711, 403] on span "[DEMOGRAPHIC_DATA]" at bounding box center [752, 408] width 95 height 10
click at [801, 403] on span "has" at bounding box center [809, 408] width 17 height 10
type input "87"
click at [707, 403] on span "[DEMOGRAPHIC_DATA]" at bounding box center [752, 408] width 95 height 10
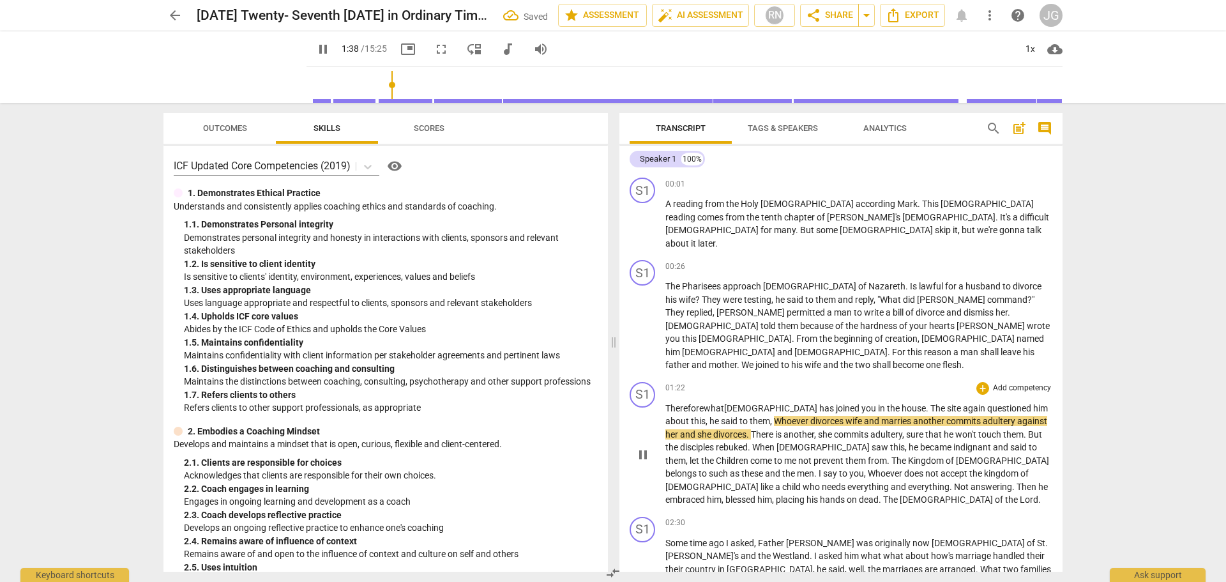
click at [774, 416] on span "Whoever" at bounding box center [792, 421] width 36 height 10
click at [746, 429] on span "." at bounding box center [748, 434] width 4 height 10
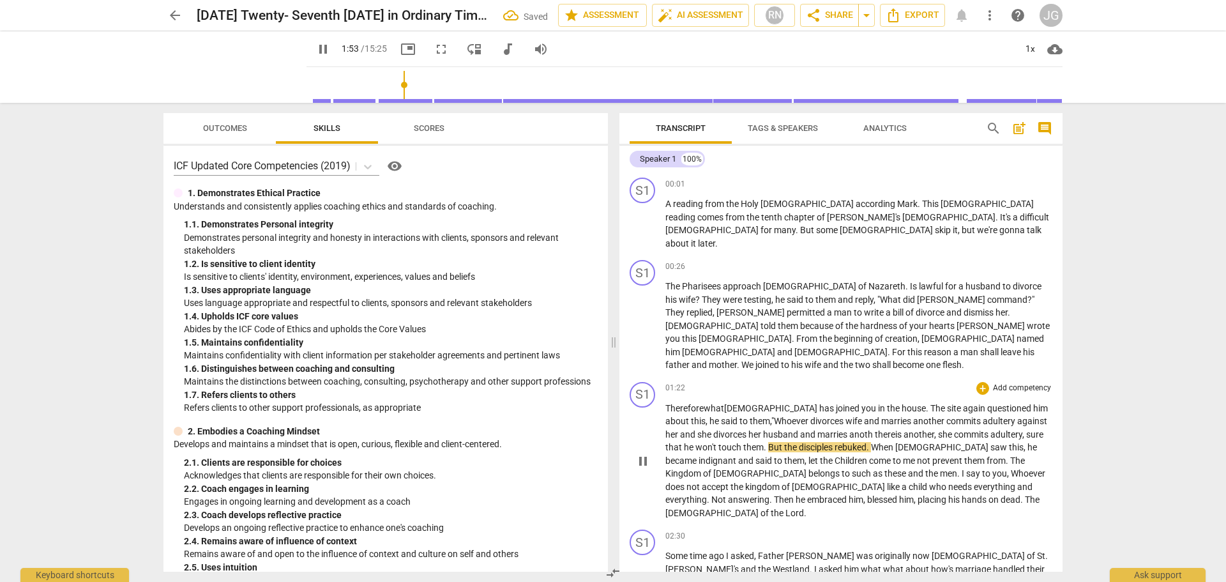
click at [903, 429] on span "another" at bounding box center [918, 434] width 31 height 10
click at [968, 429] on span "," at bounding box center [970, 434] width 4 height 10
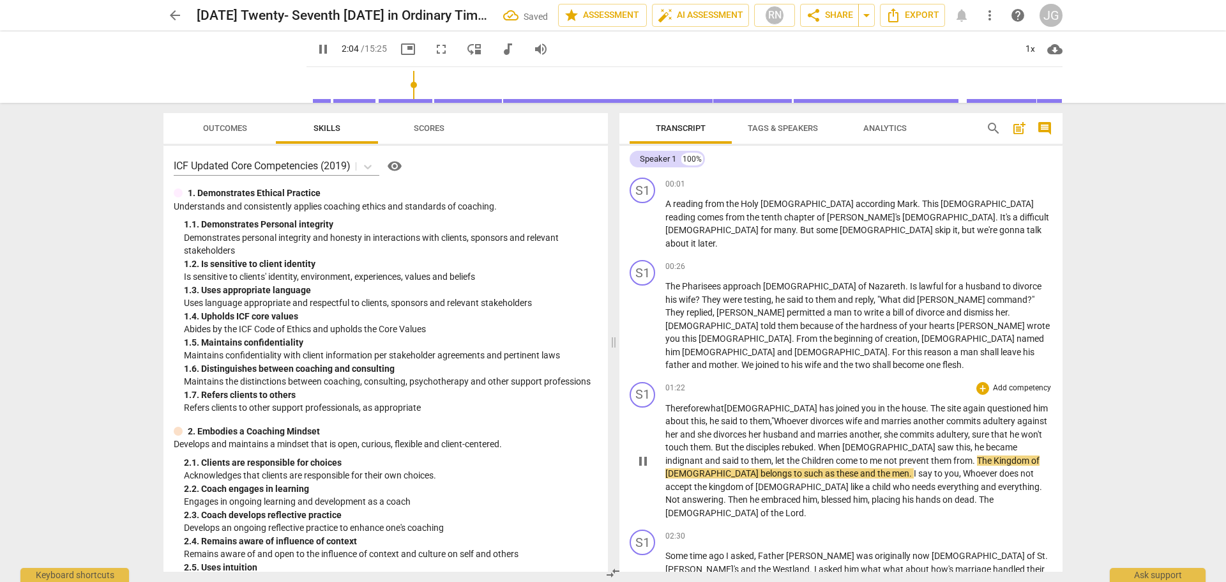
click at [801, 455] on span "Children" at bounding box center [818, 460] width 34 height 10
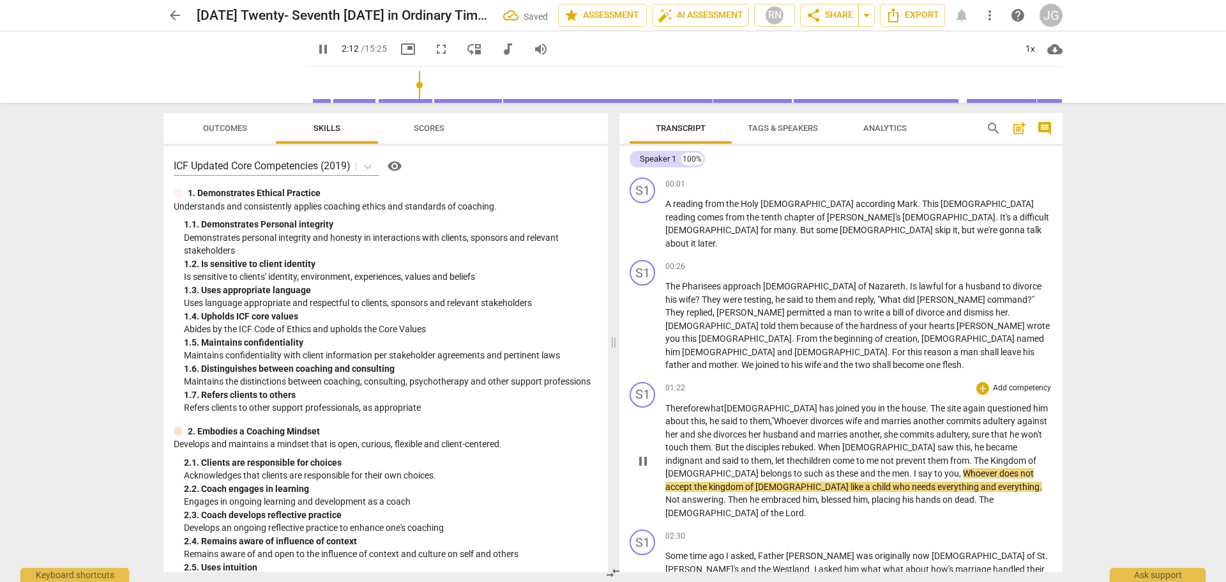
click at [856, 455] on span "to" at bounding box center [861, 460] width 10 height 10
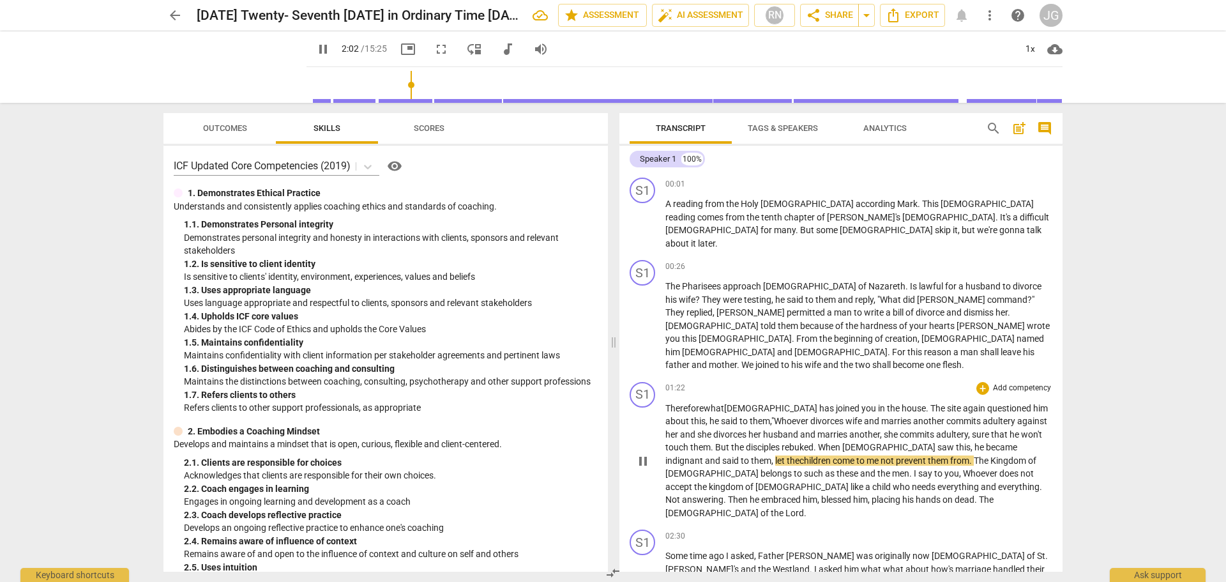
click at [892, 468] on span "men" at bounding box center [900, 473] width 17 height 10
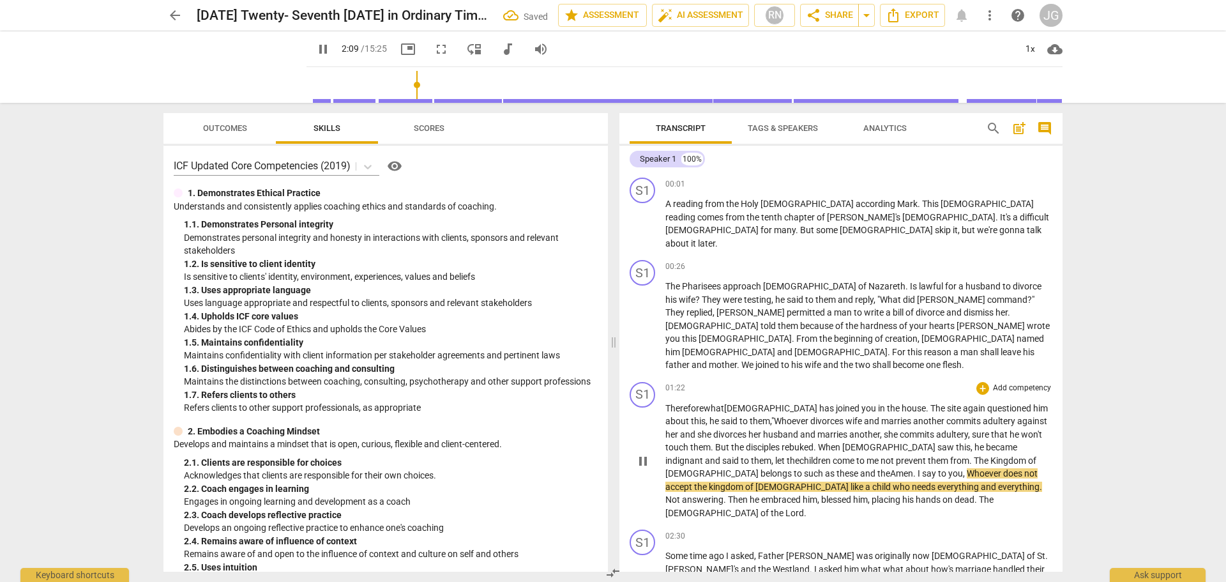
click at [877, 468] on span "the A" at bounding box center [886, 473] width 19 height 10
click at [937, 468] on span "Whoever" at bounding box center [955, 473] width 36 height 10
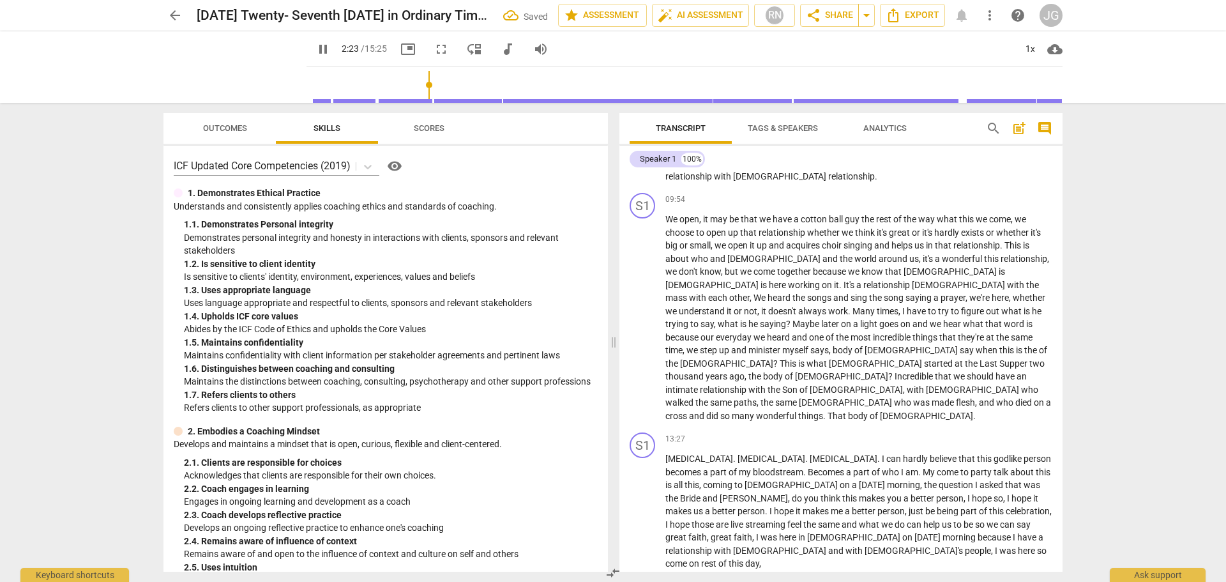
scroll to position [979, 0]
click at [918, 464] on span "." at bounding box center [920, 469] width 4 height 10
click at [922, 464] on span "My" at bounding box center [929, 469] width 14 height 10
type input "830"
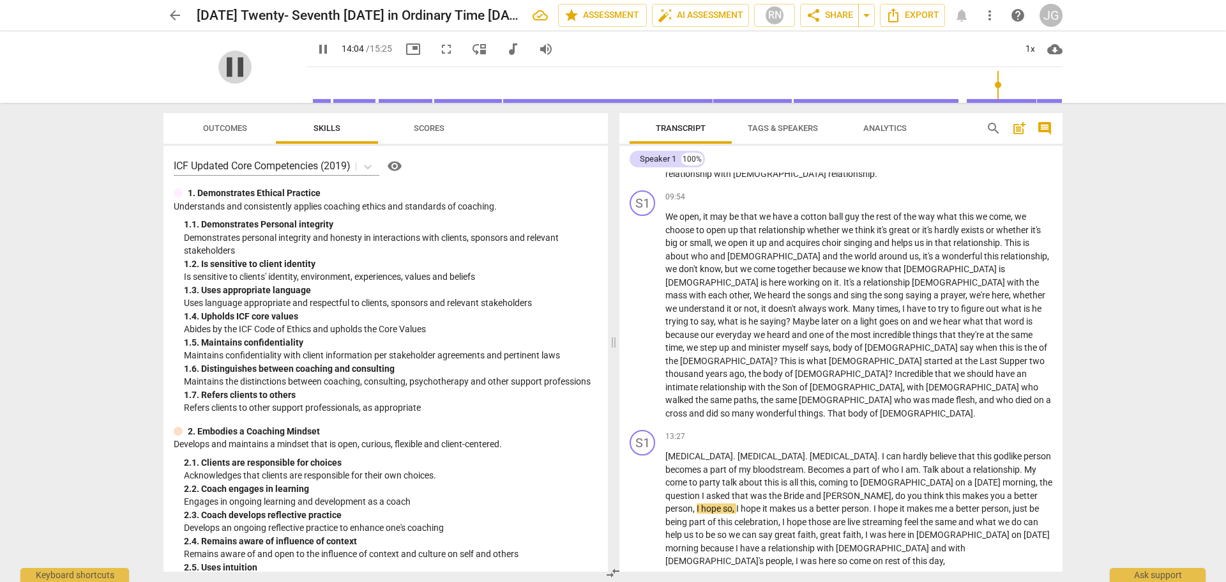
click at [232, 61] on span "pause" at bounding box center [234, 66] width 33 height 33
type input "845"
